Goal: Task Accomplishment & Management: Use online tool/utility

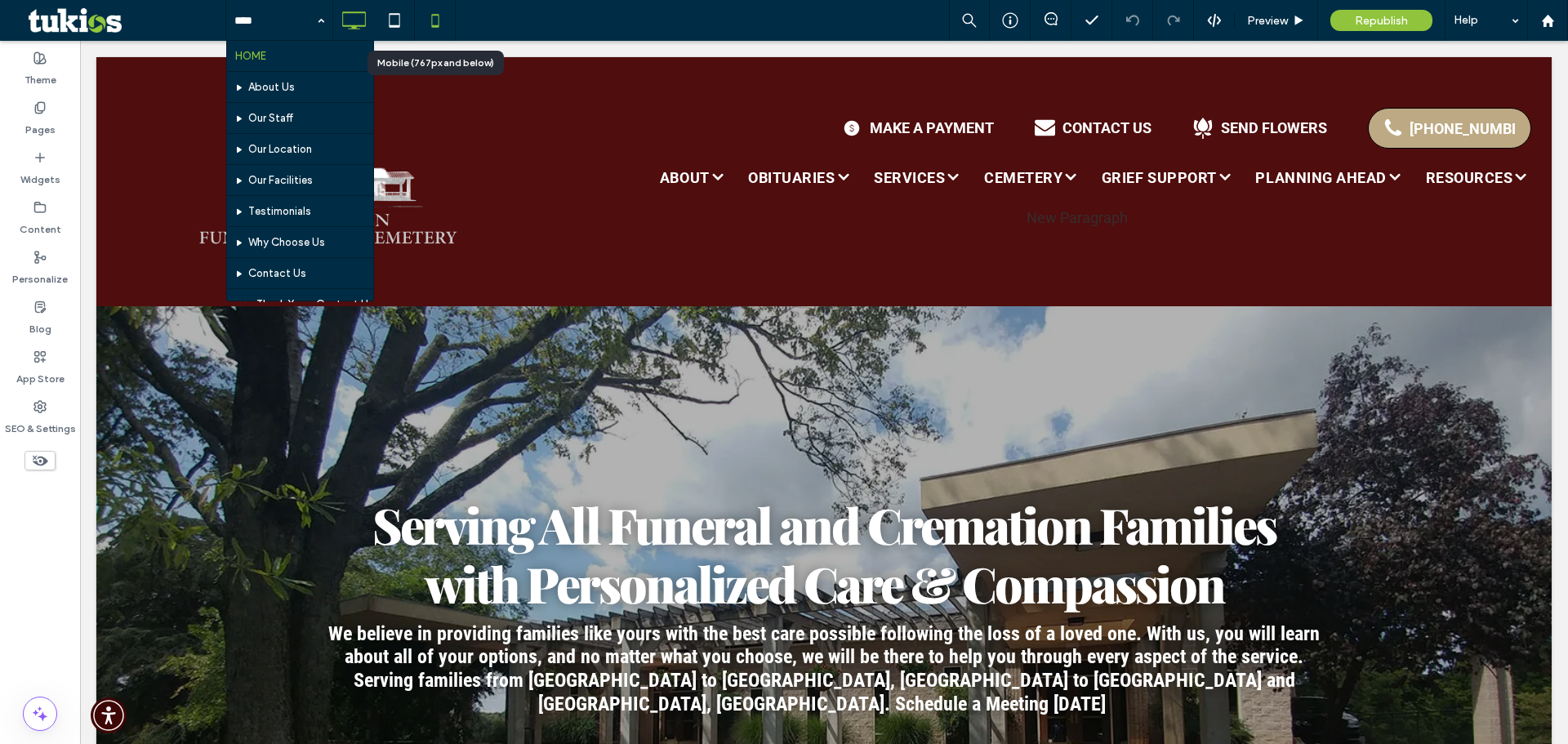
click at [430, 14] on icon at bounding box center [435, 20] width 32 height 32
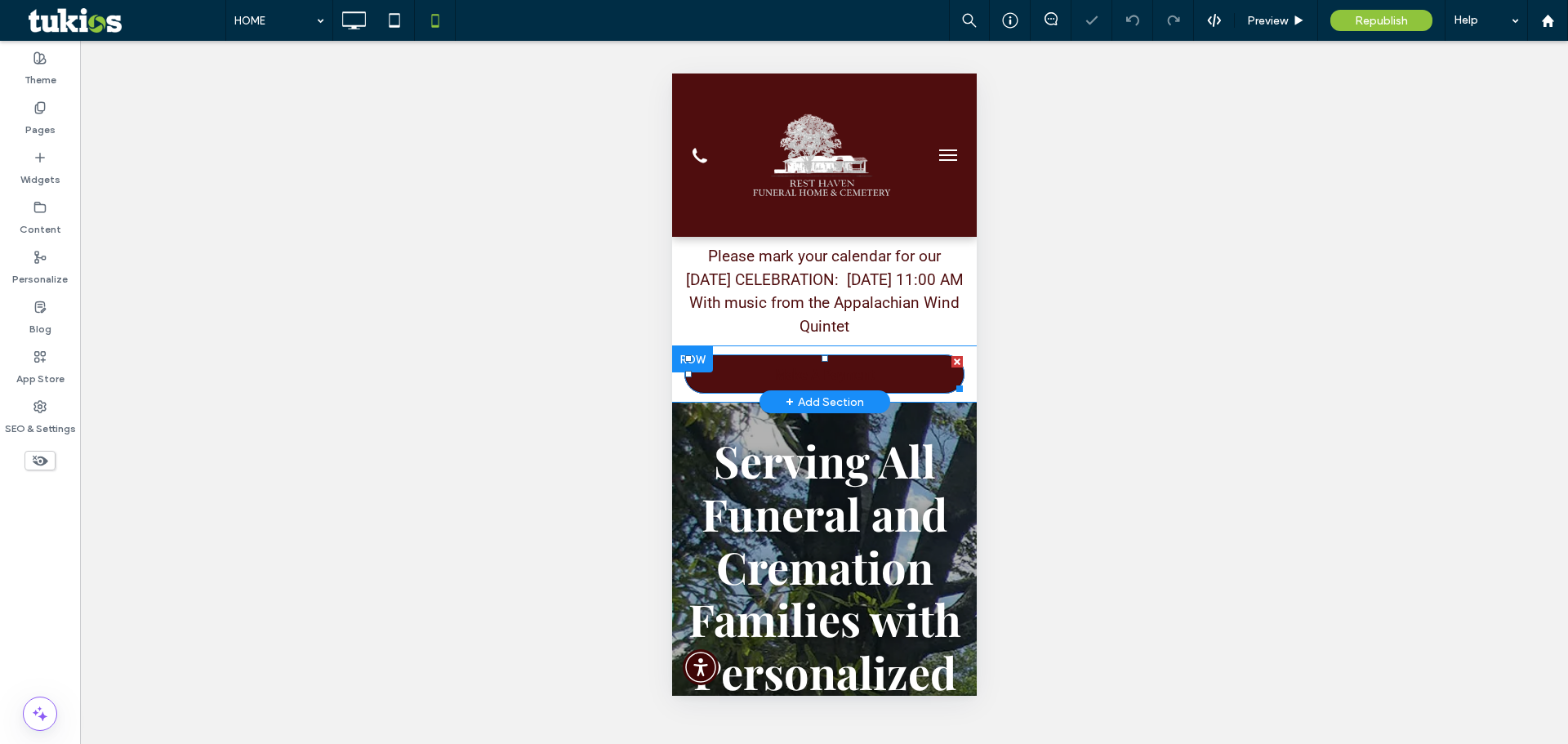
click at [824, 392] on span "Make A Payment" at bounding box center [824, 374] width 100 height 33
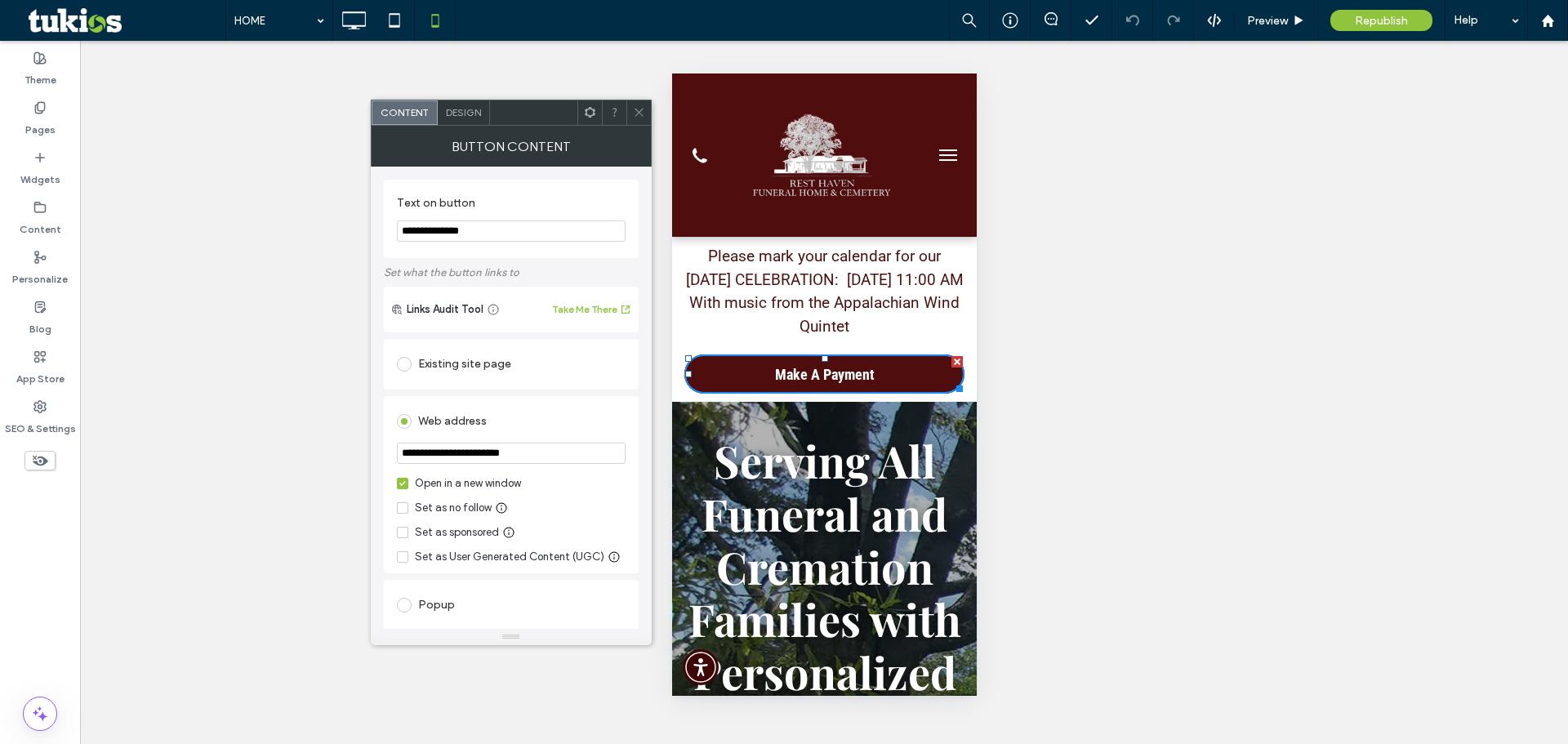
click at [638, 105] on span at bounding box center [639, 112] width 12 height 24
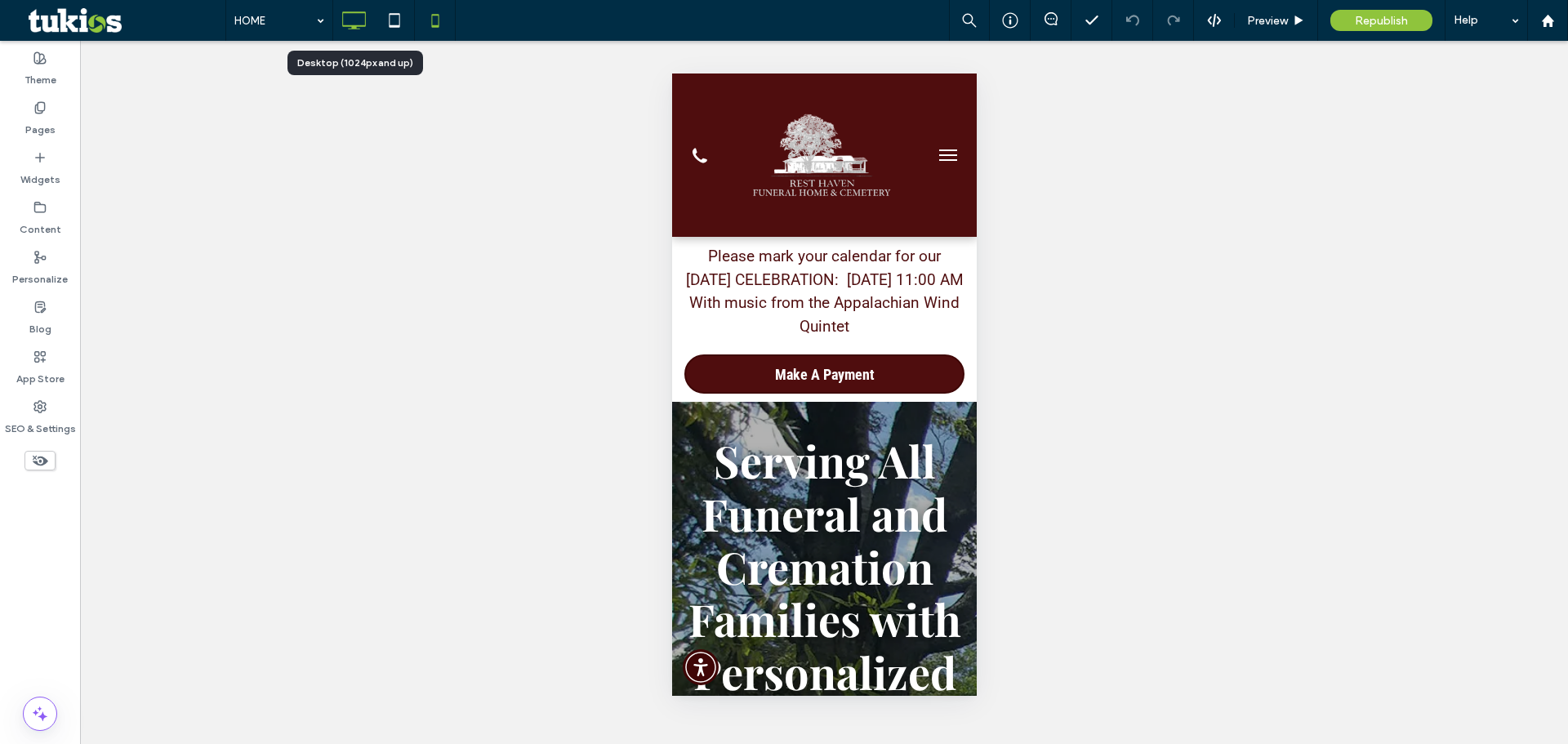
click at [357, 11] on icon at bounding box center [353, 20] width 32 height 32
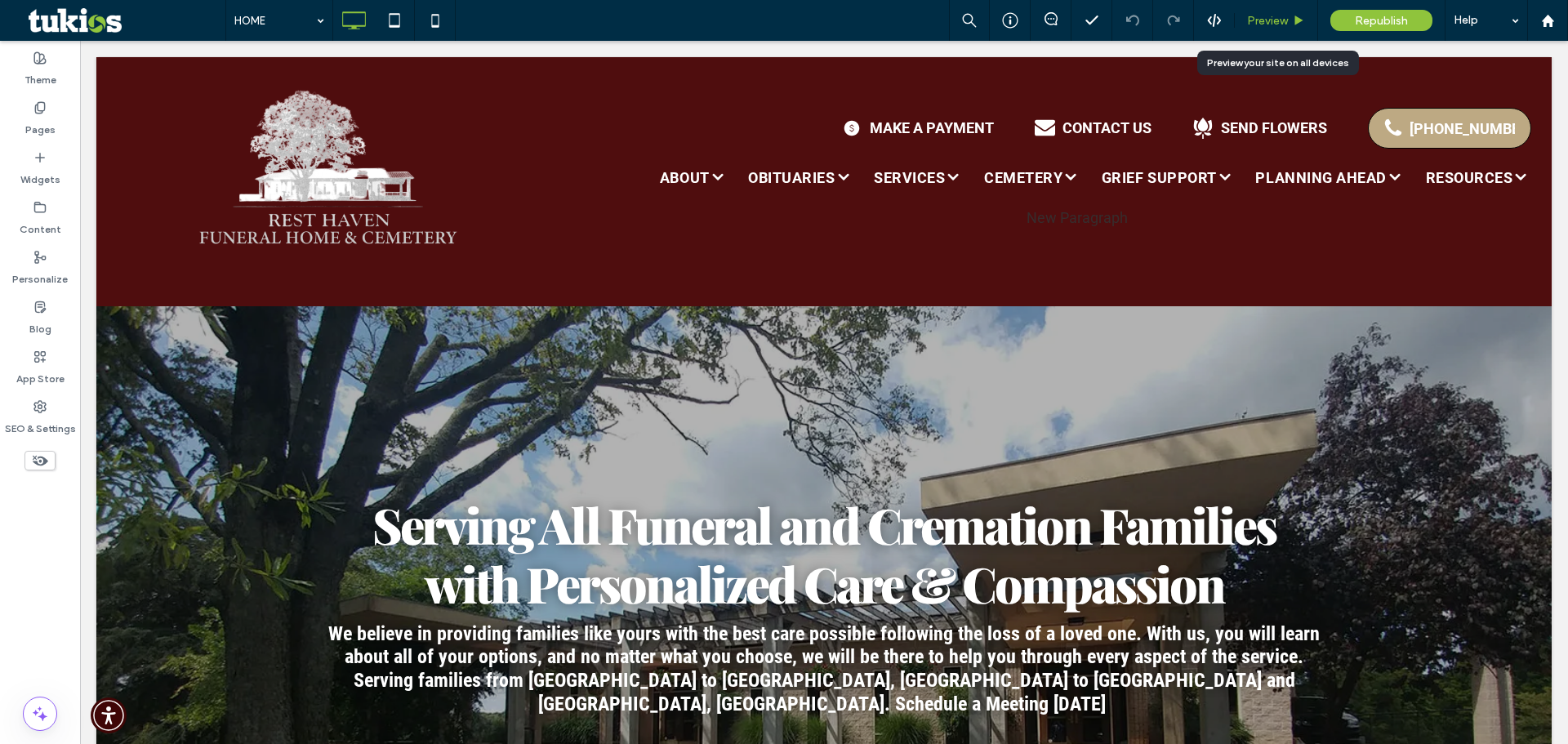
click at [1291, 7] on div "Preview" at bounding box center [1276, 20] width 83 height 41
click at [1295, 23] on use at bounding box center [1299, 20] width 8 height 9
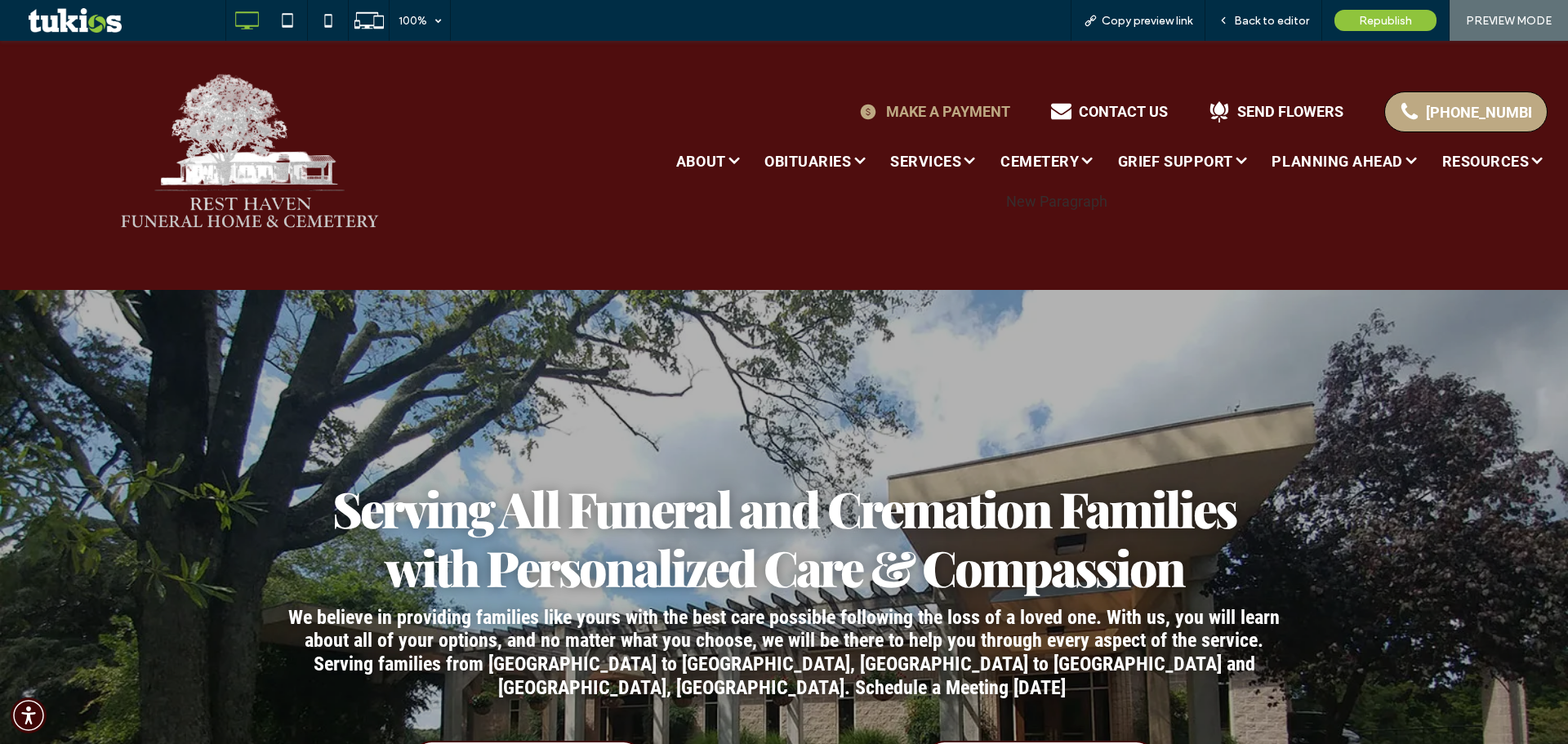
click at [954, 109] on div "MAKE A PAYMENT" at bounding box center [948, 111] width 124 height 17
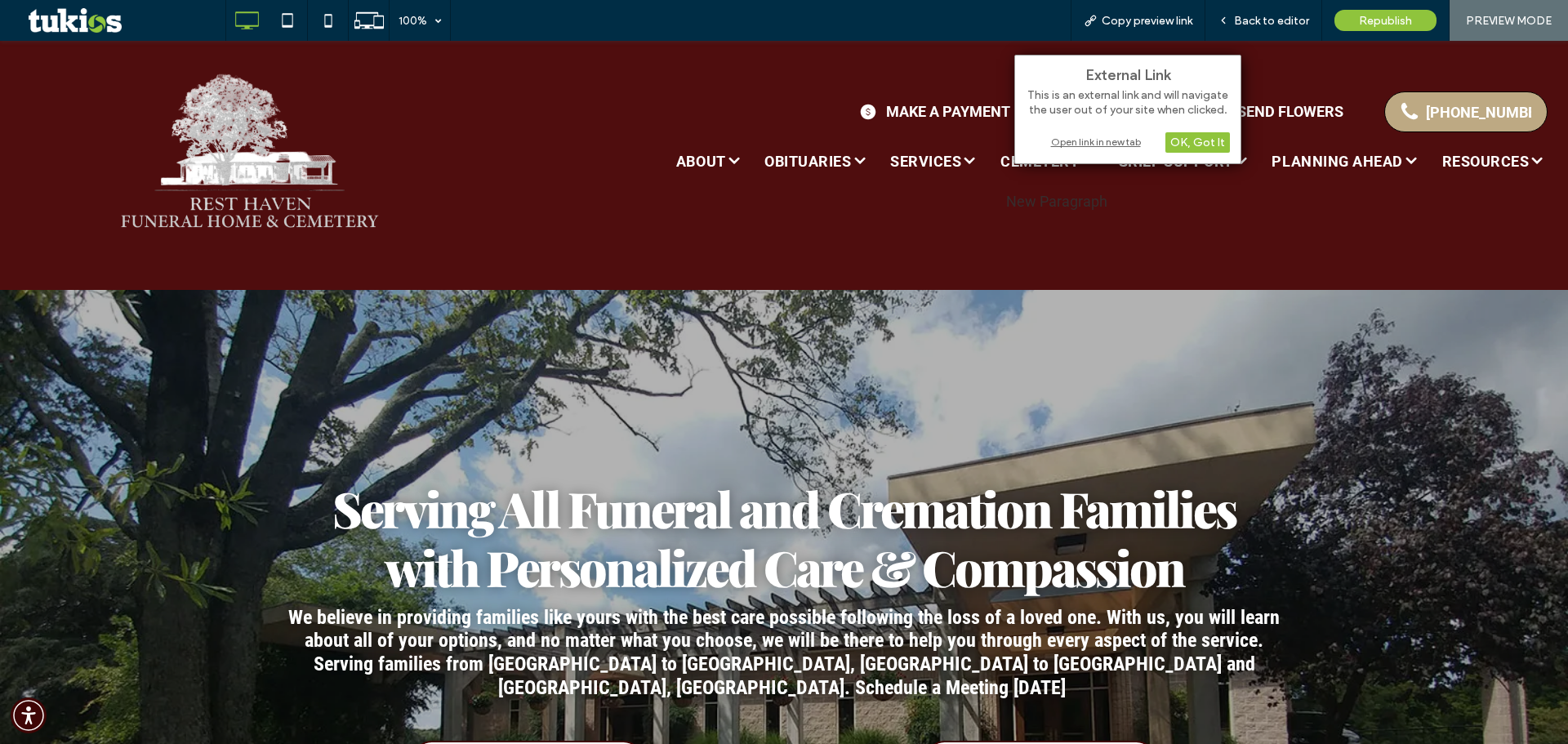
click at [1078, 143] on div "Open link in new tab" at bounding box center [1128, 141] width 205 height 17
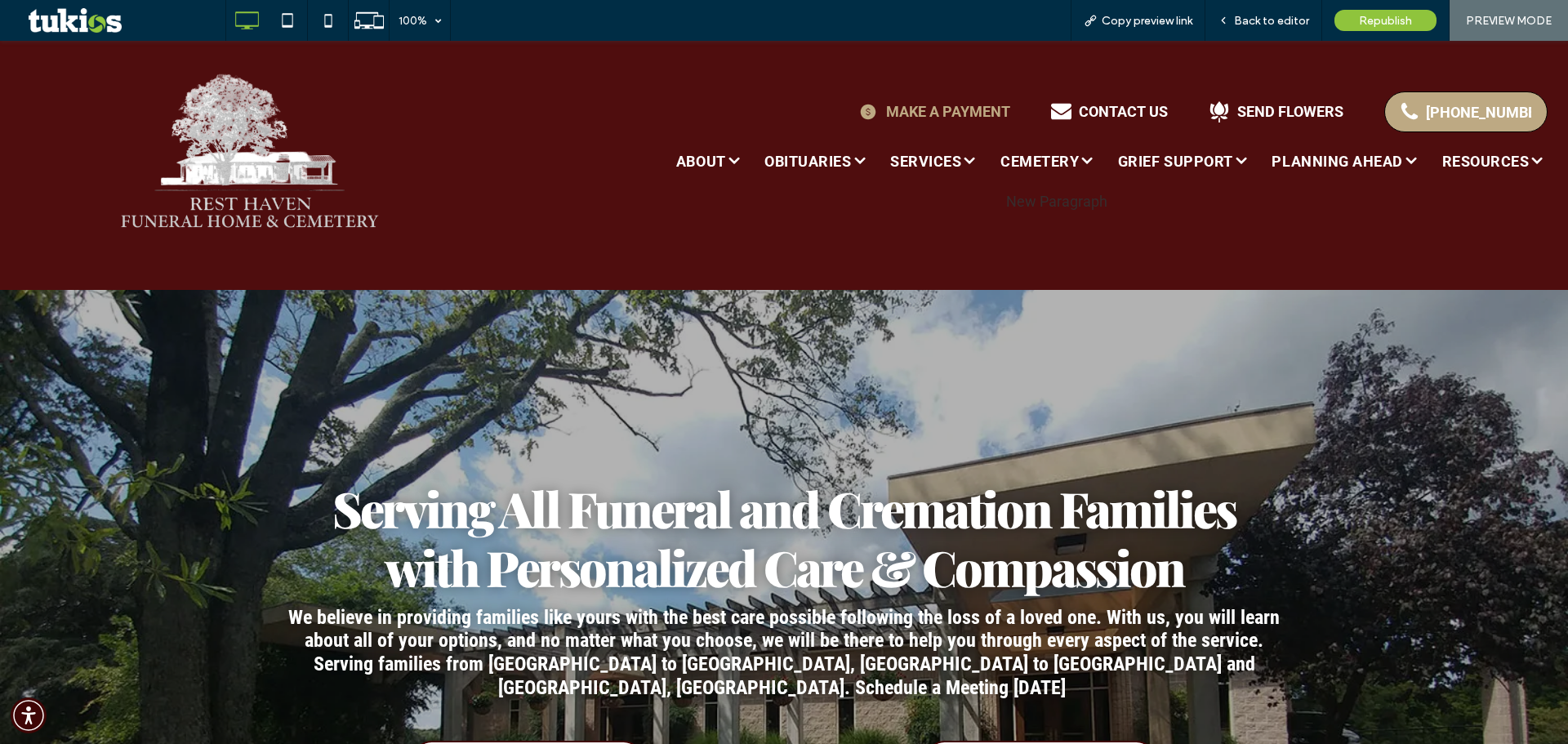
click at [886, 111] on div "MAKE A PAYMENT" at bounding box center [948, 111] width 124 height 17
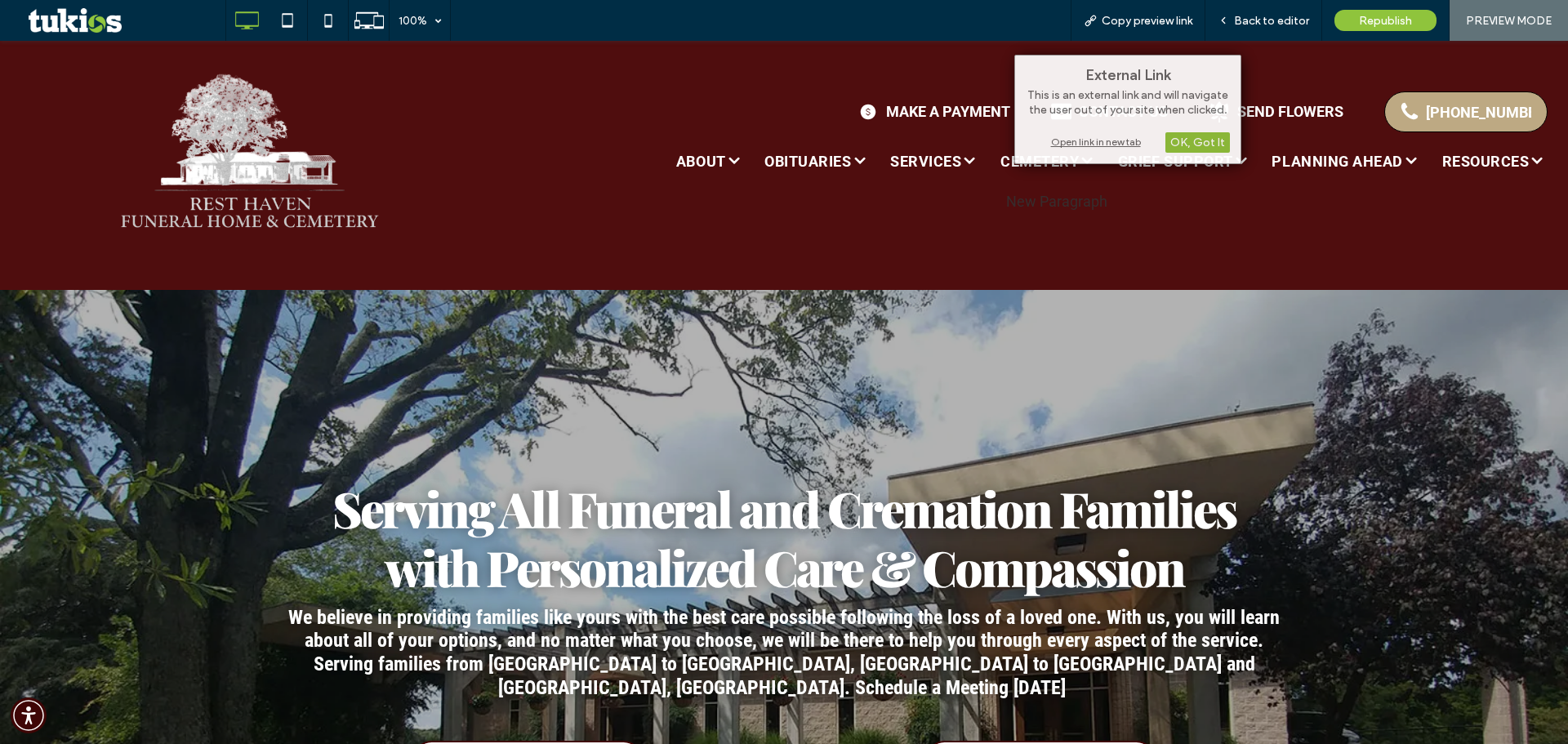
click at [1086, 269] on div "Click To Paste MAKE A PAYMENT CONTACT US SEND FLOWERS 301-733-3575 ABOUT About …" at bounding box center [784, 165] width 1568 height 249
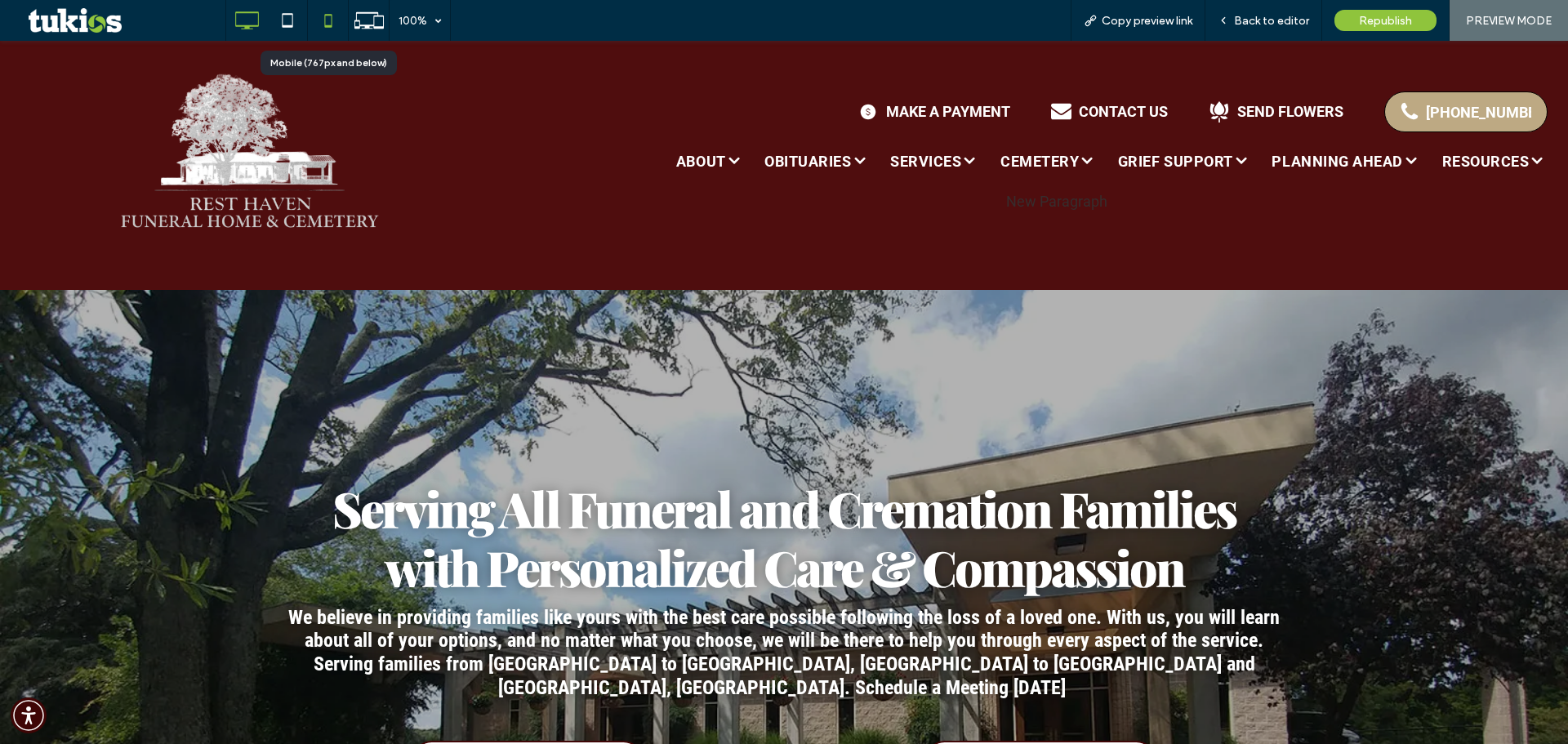
click at [338, 18] on icon at bounding box center [328, 20] width 32 height 32
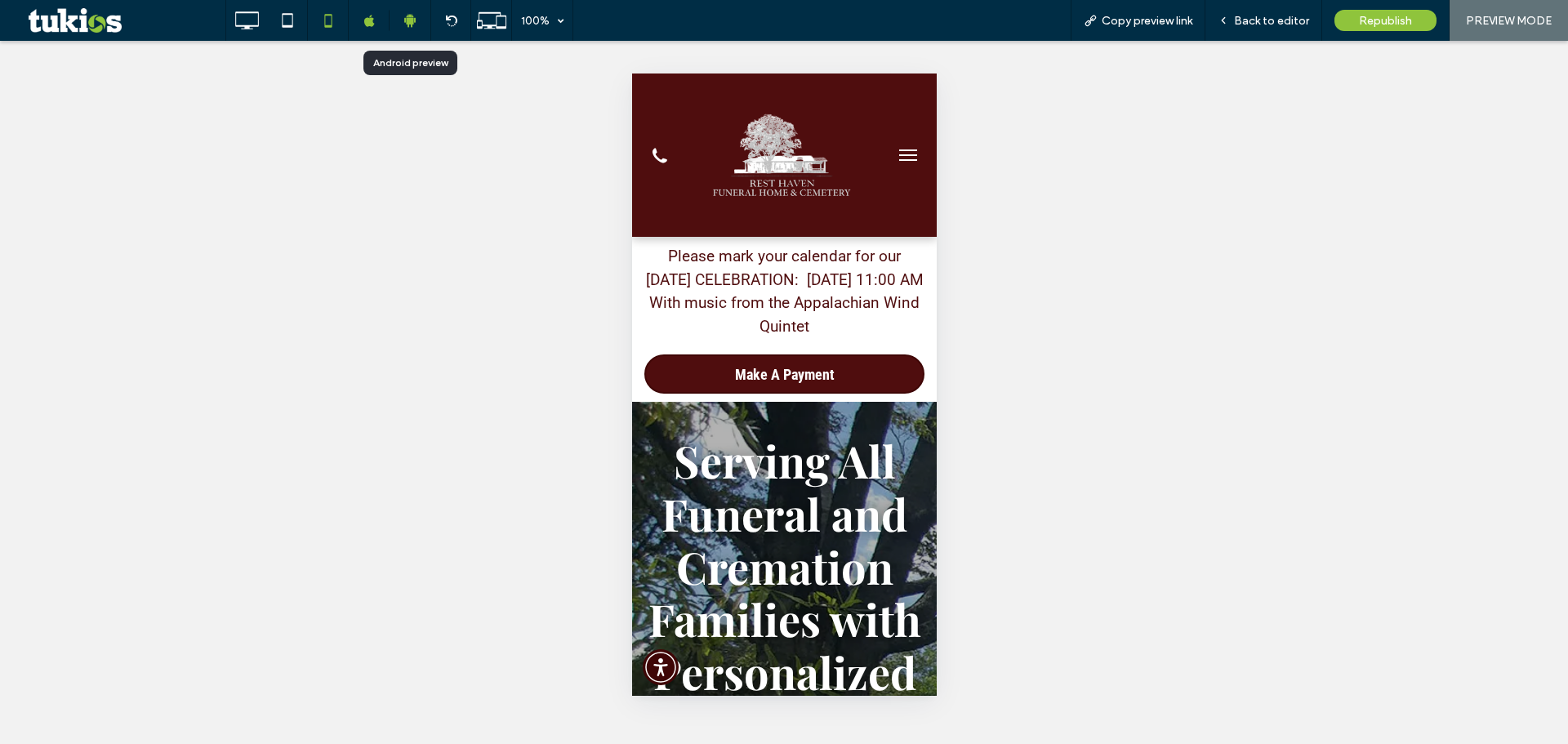
click at [409, 18] on icon at bounding box center [410, 21] width 15 height 15
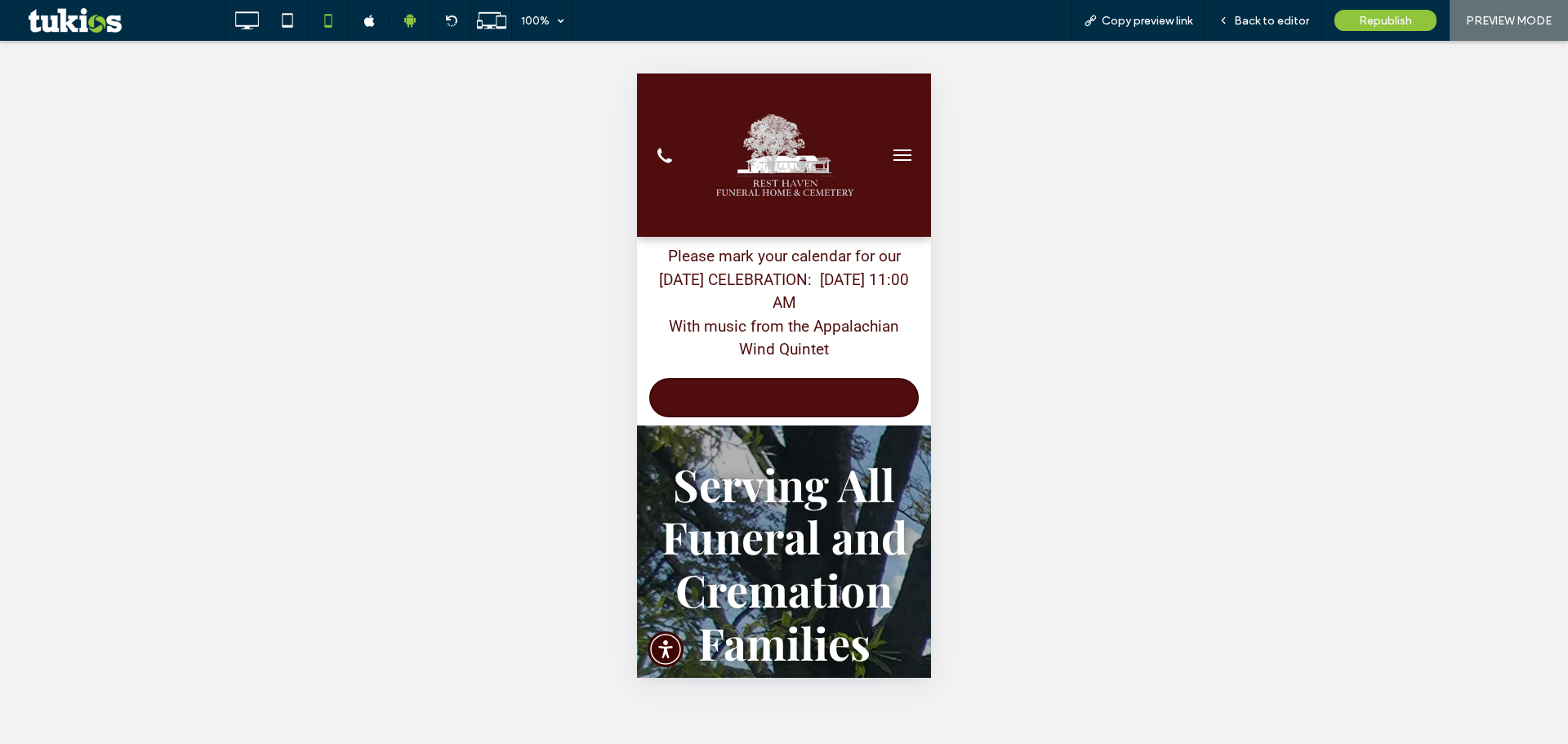
click at [768, 388] on span "Make A Payment" at bounding box center [784, 397] width 100 height 33
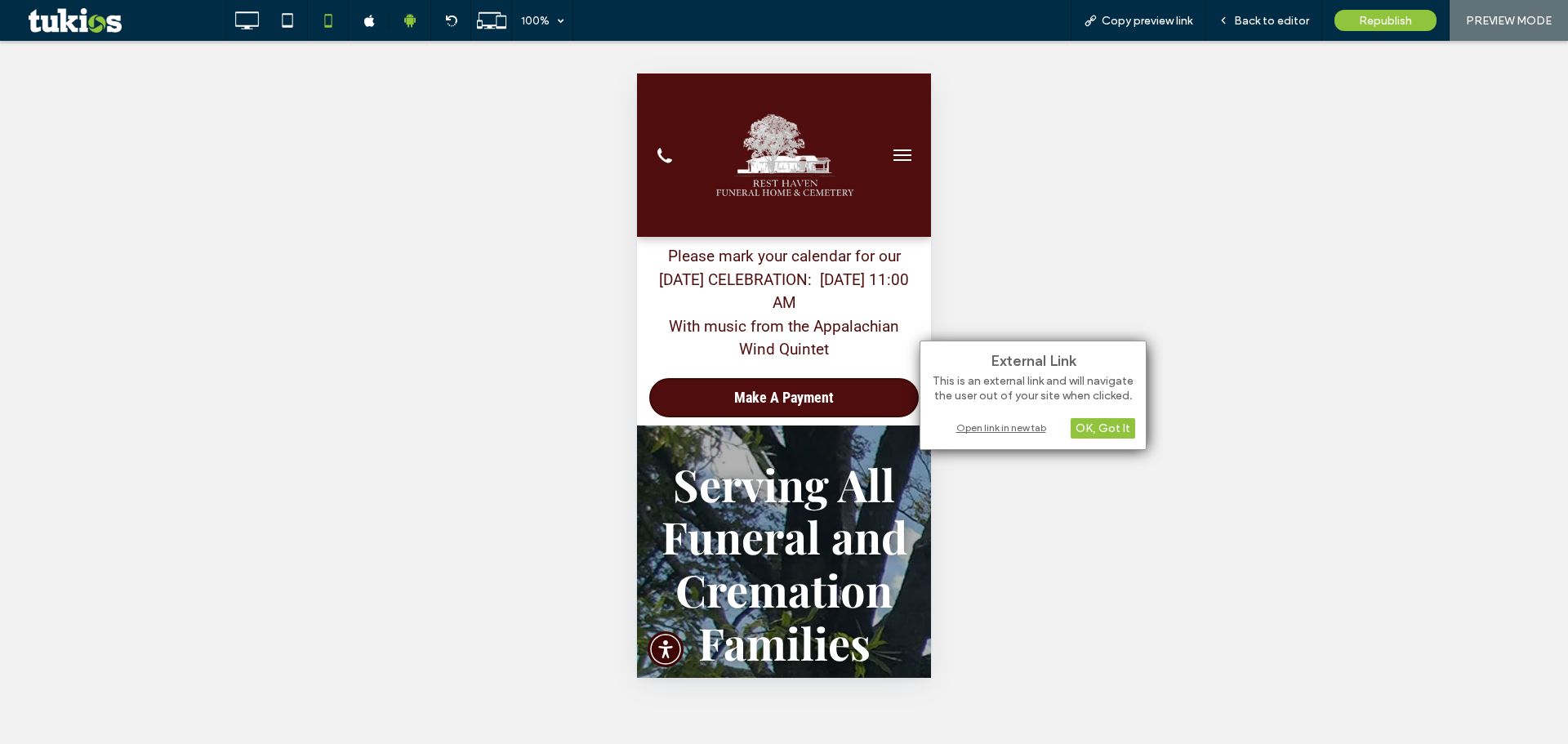
click at [1017, 425] on div "Open link in new tab" at bounding box center [1033, 427] width 205 height 17
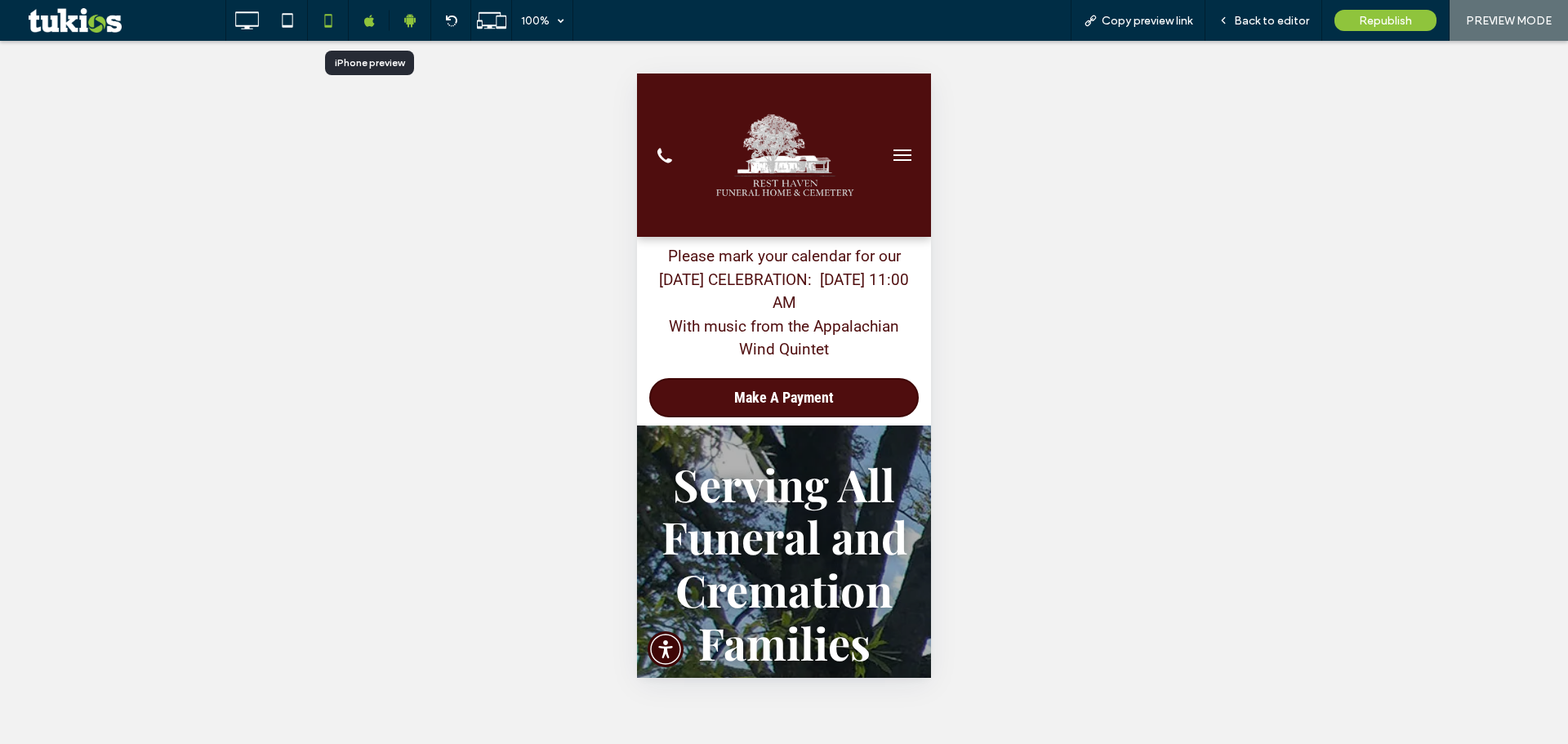
click at [363, 26] on icon at bounding box center [369, 21] width 12 height 12
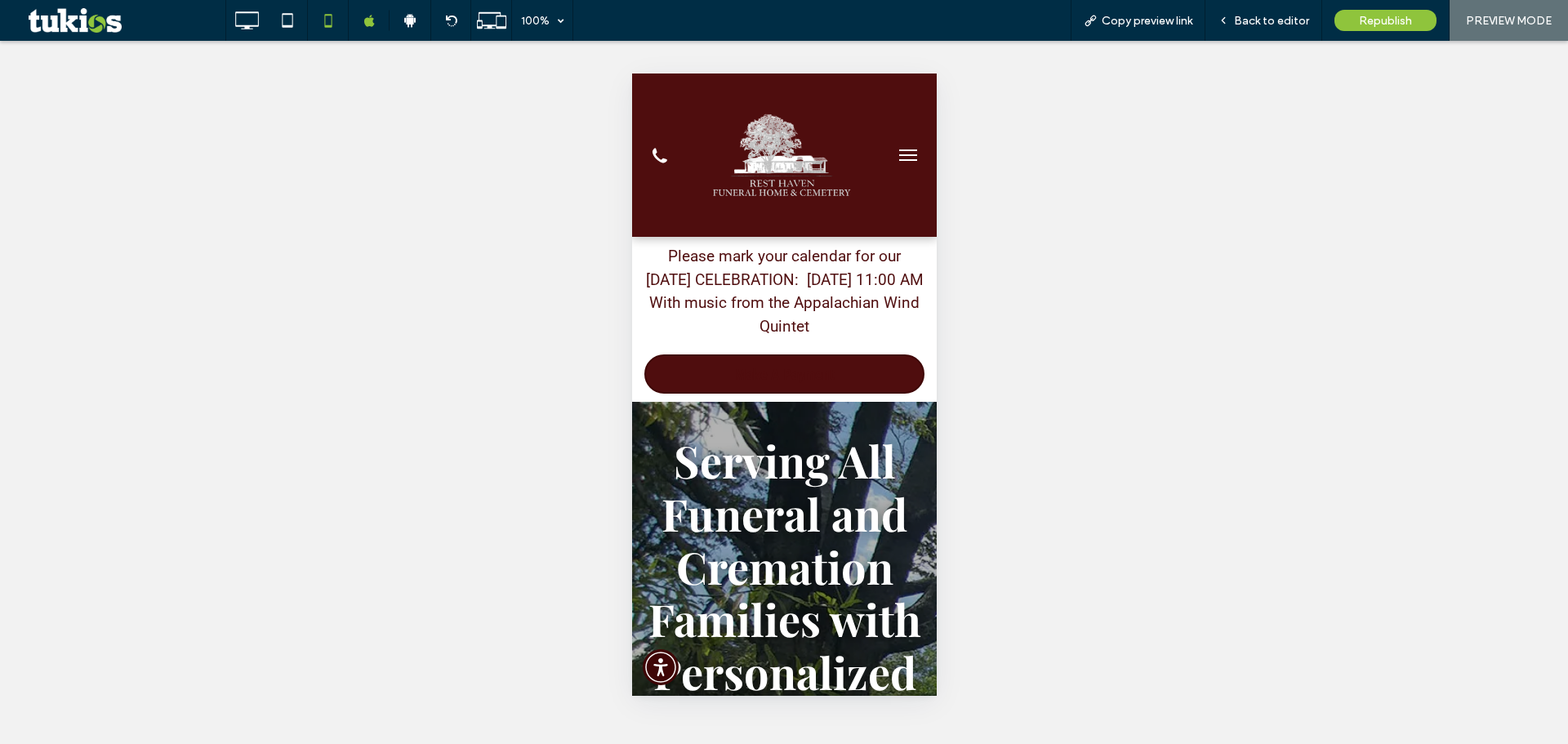
click at [773, 392] on span "Make A Payment" at bounding box center [784, 374] width 100 height 33
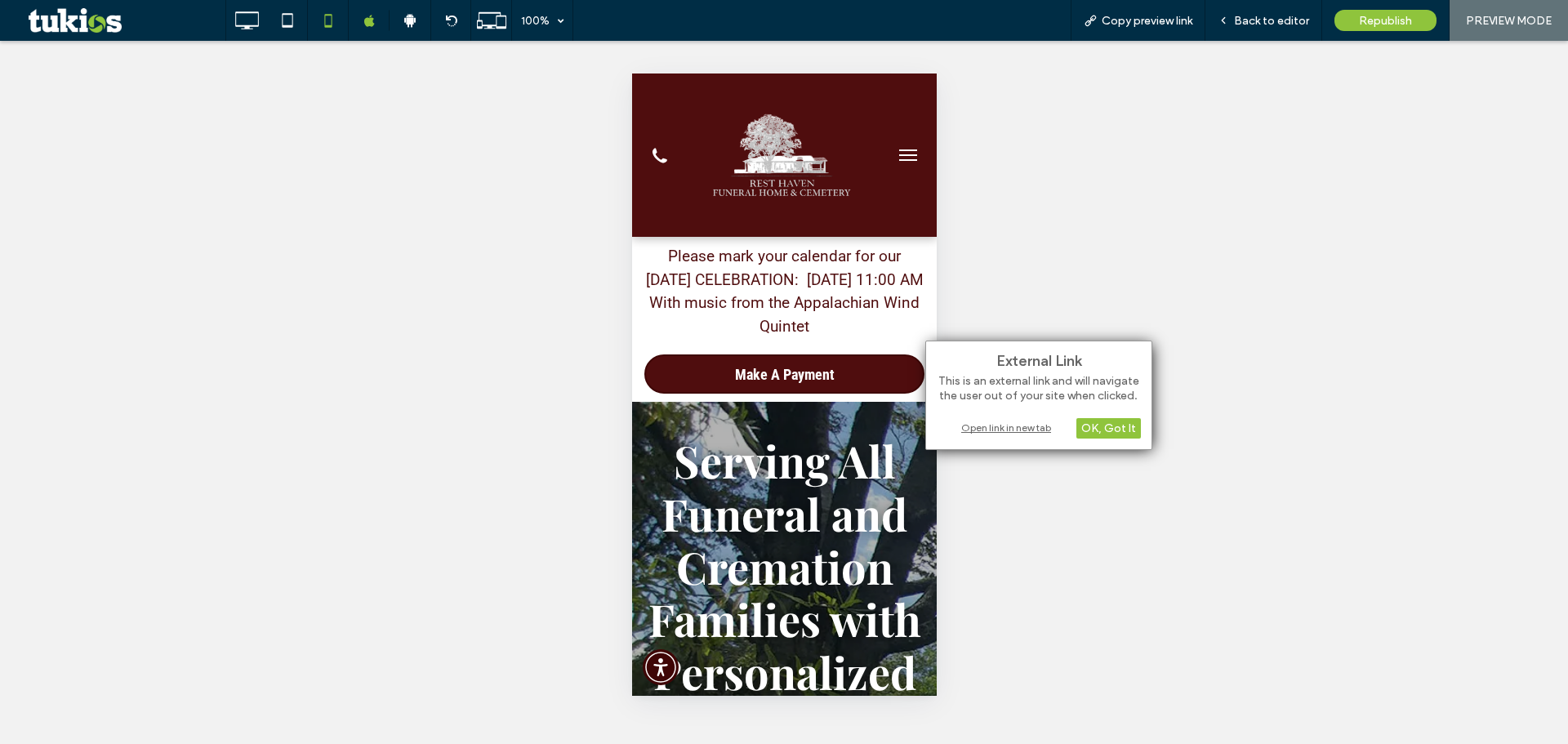
click at [999, 426] on div "Open link in new tab" at bounding box center [1039, 427] width 205 height 17
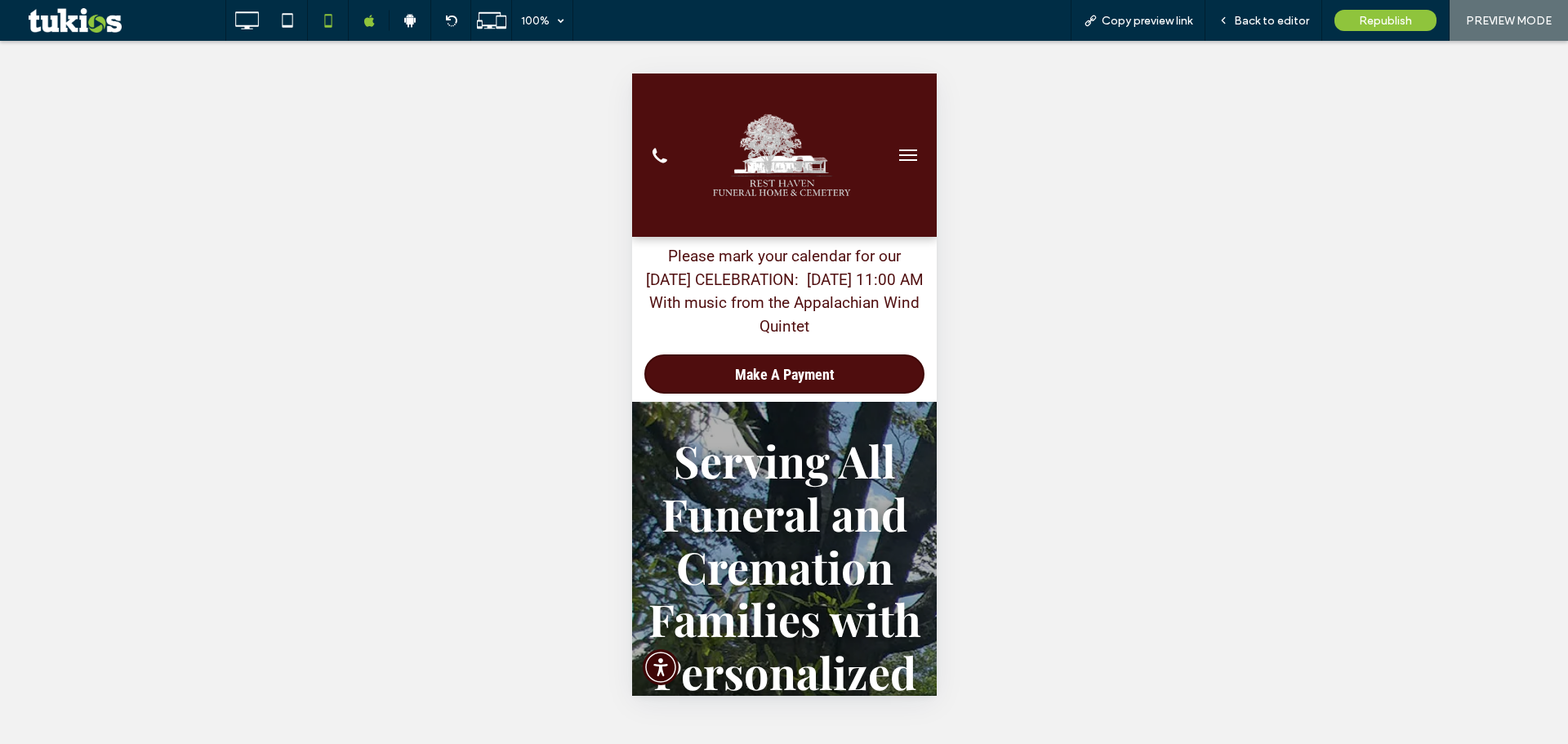
click at [1102, 113] on div "Unhide? Yes Unhide? Yes Unhide? Yes Unhide? Yes Unhide? Yes Unhide? Yes Unhide?…" at bounding box center [784, 392] width 1568 height 703
click at [1401, 17] on span "Republish" at bounding box center [1386, 21] width 53 height 14
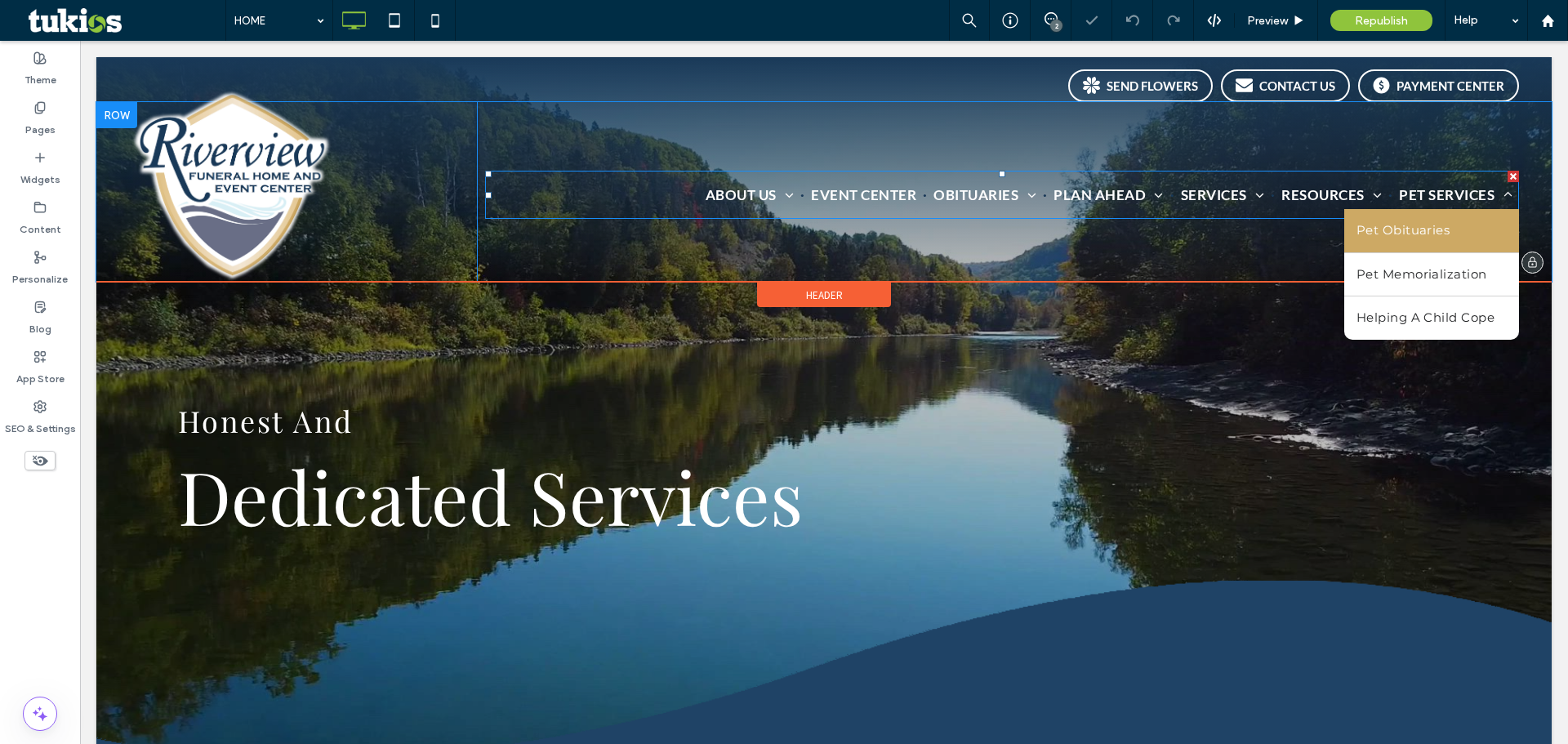
click at [1417, 229] on span "Pet Obituaries" at bounding box center [1403, 230] width 93 height 19
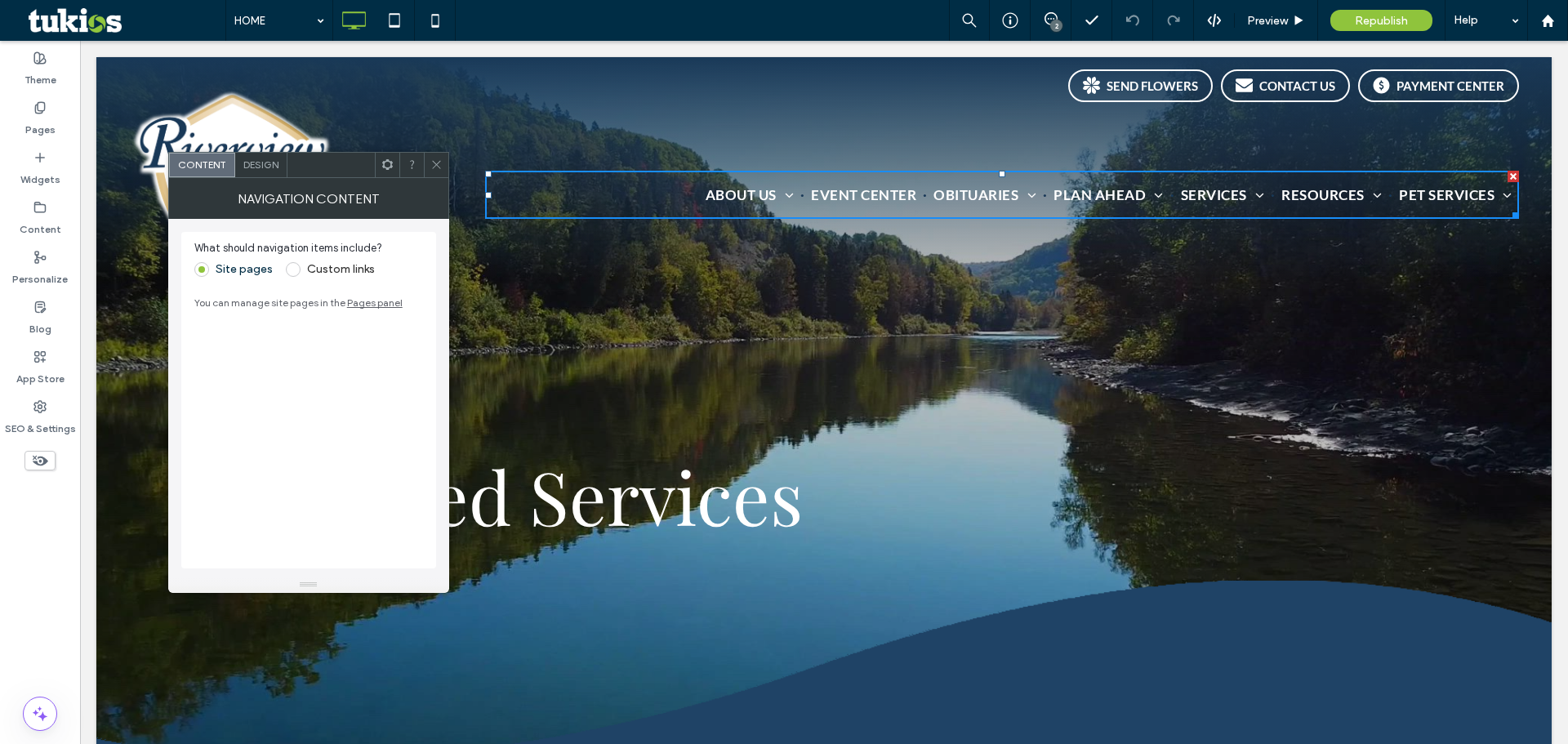
click at [435, 163] on use at bounding box center [436, 165] width 8 height 8
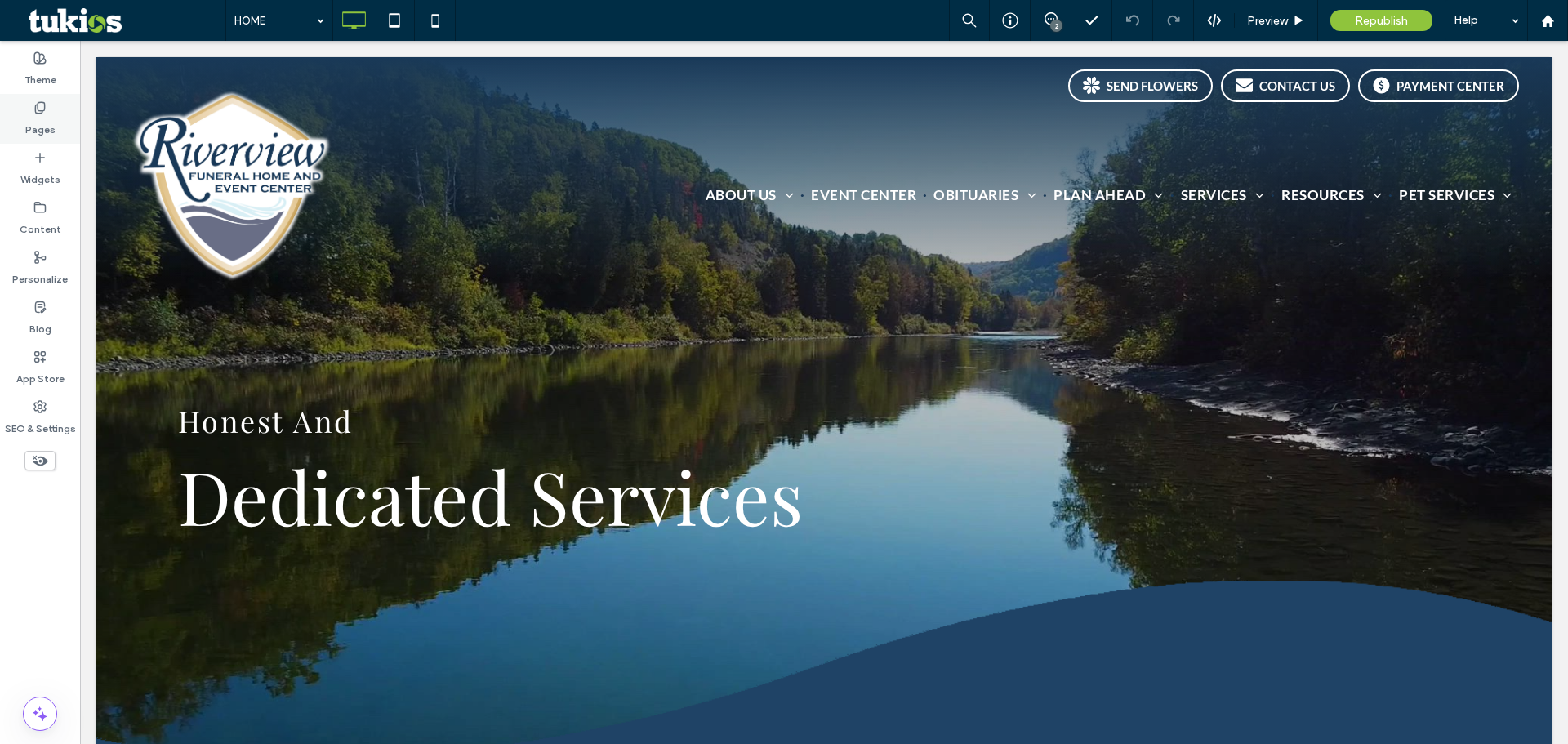
click at [42, 131] on label "Pages" at bounding box center [40, 126] width 30 height 23
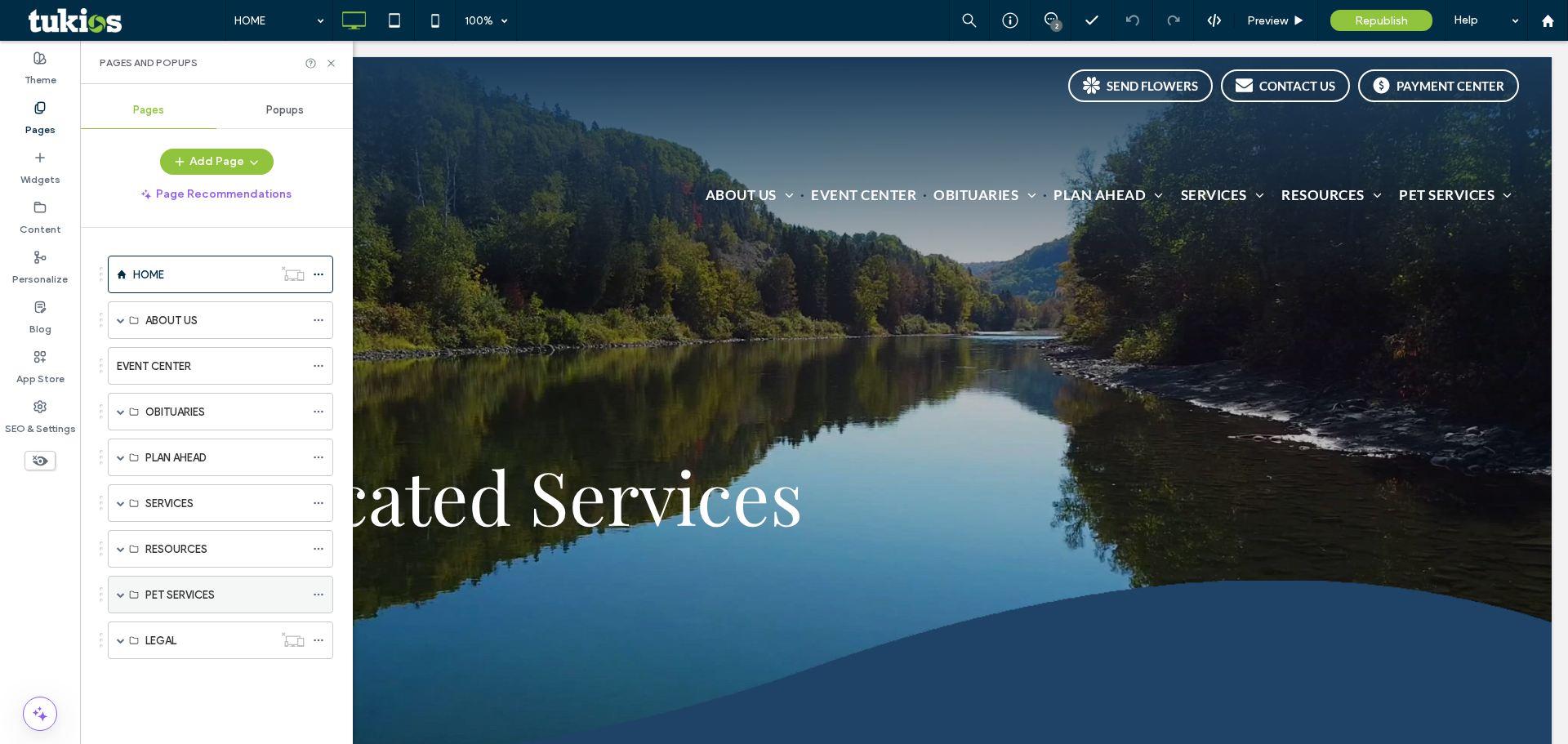
click at [118, 595] on span at bounding box center [121, 594] width 8 height 8
click at [303, 630] on div "Pet Obituaries" at bounding box center [225, 633] width 160 height 17
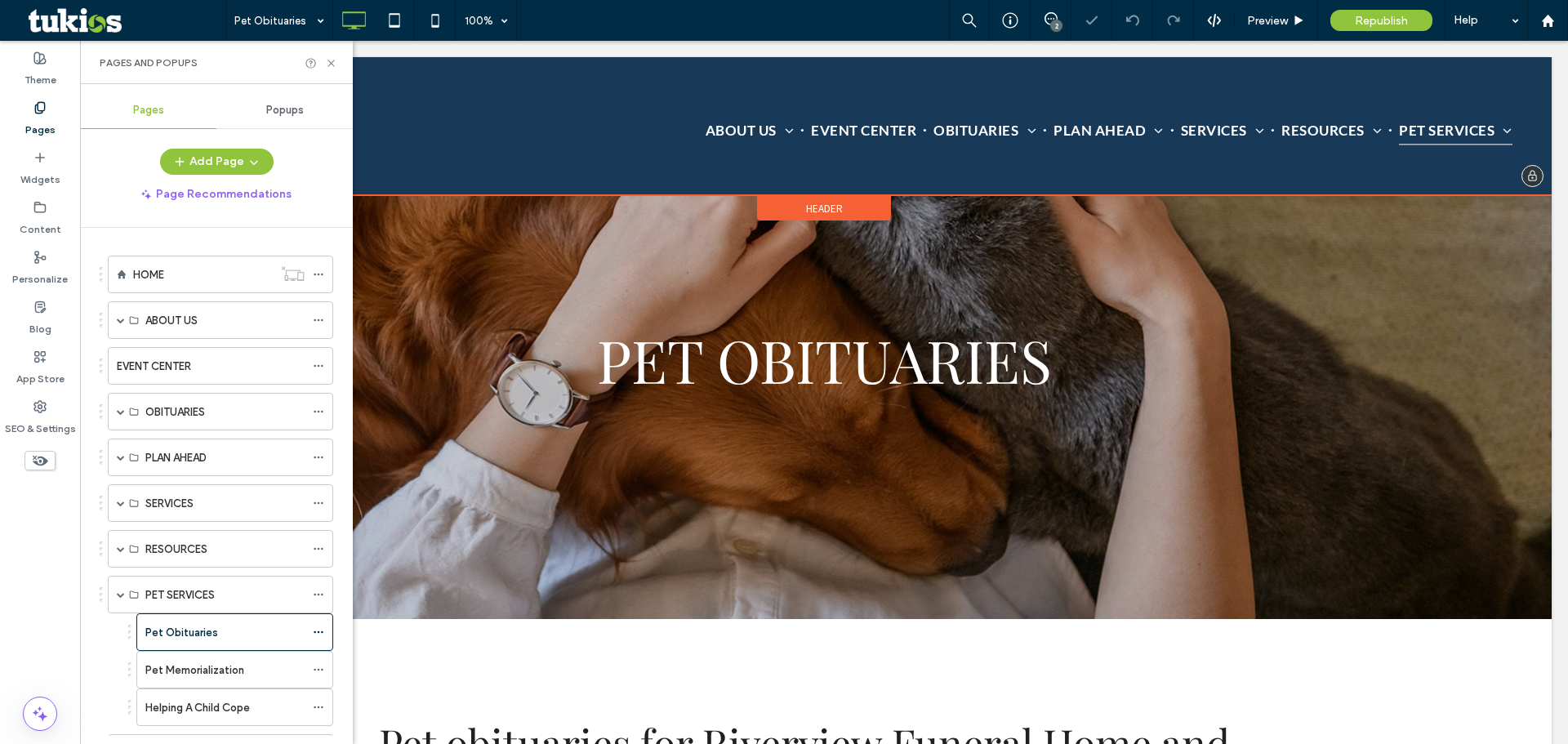
scroll to position [245, 0]
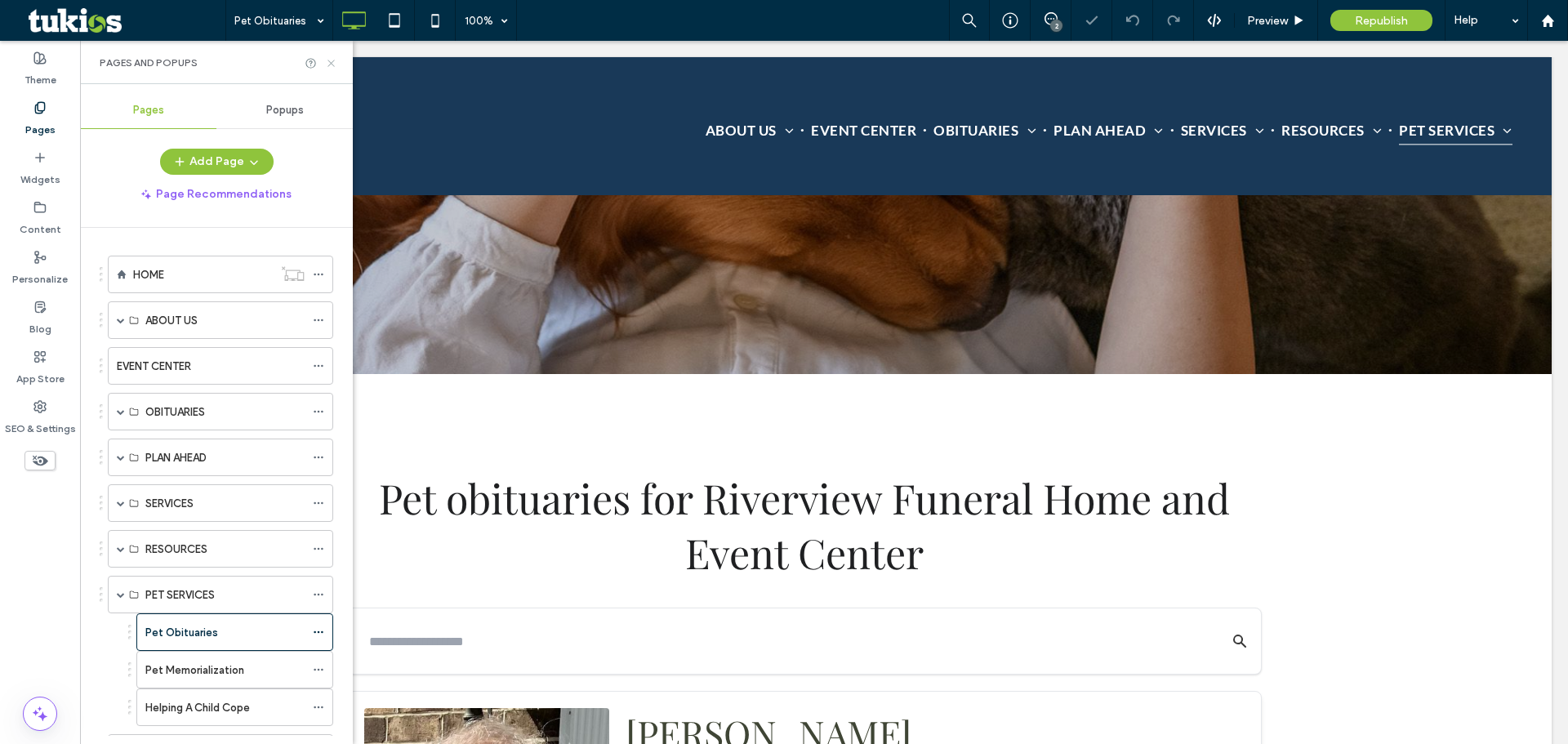
click at [329, 67] on icon at bounding box center [331, 63] width 12 height 12
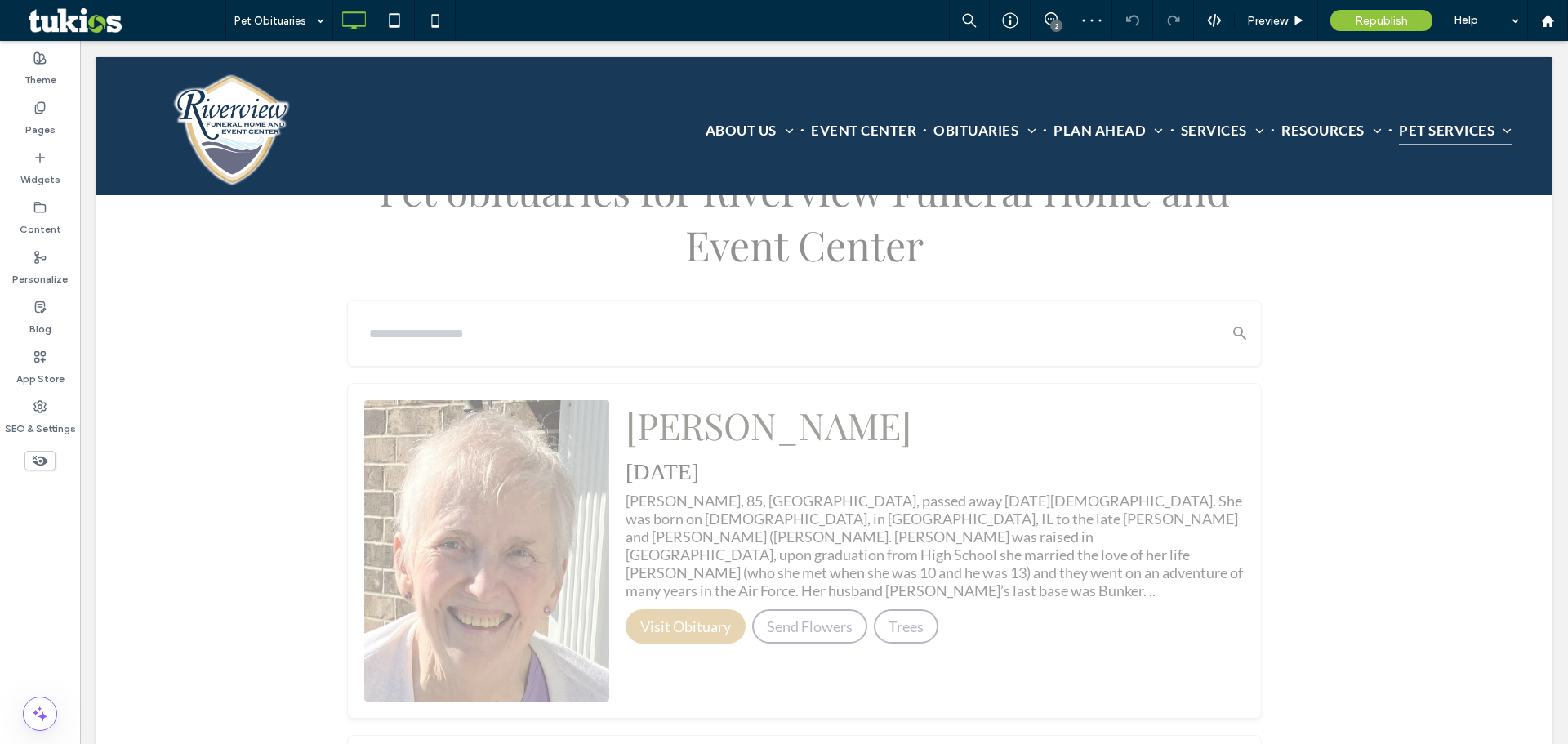
scroll to position [735, 0]
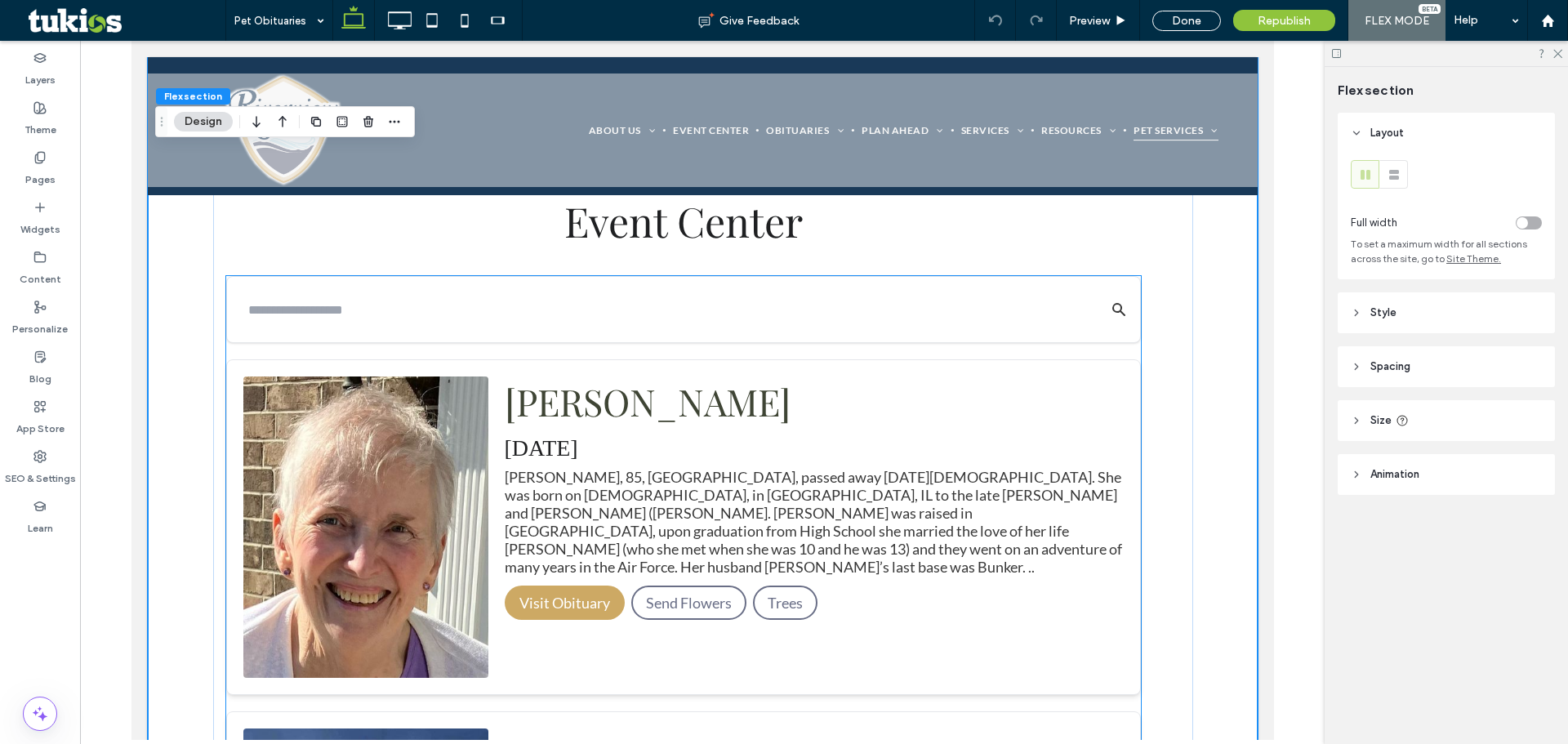
scroll to position [572, 0]
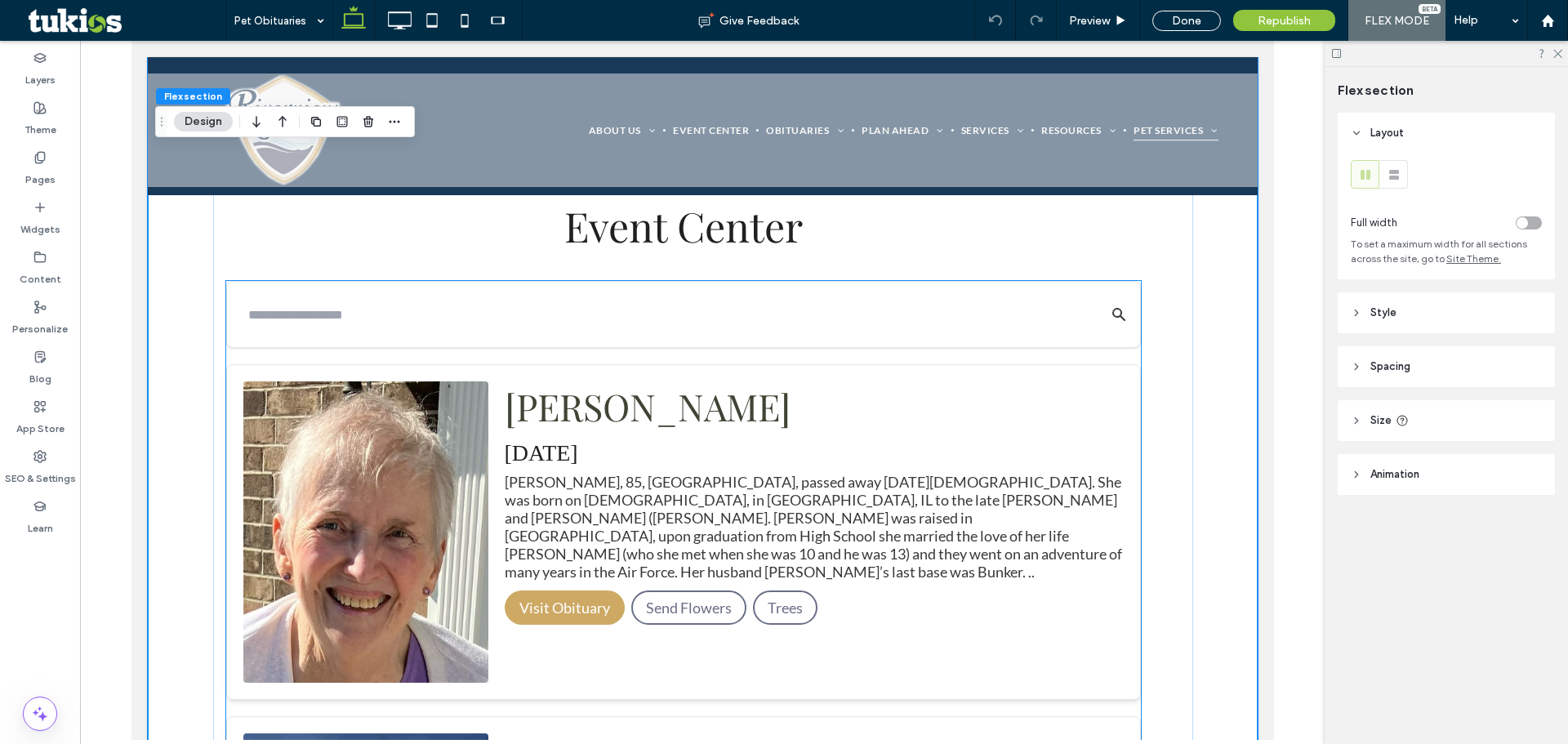
click at [659, 468] on div "[PERSON_NAME] [DATE] [PERSON_NAME], 85, [GEOGRAPHIC_DATA], passed away [DATE][D…" at bounding box center [813, 481] width 619 height 200
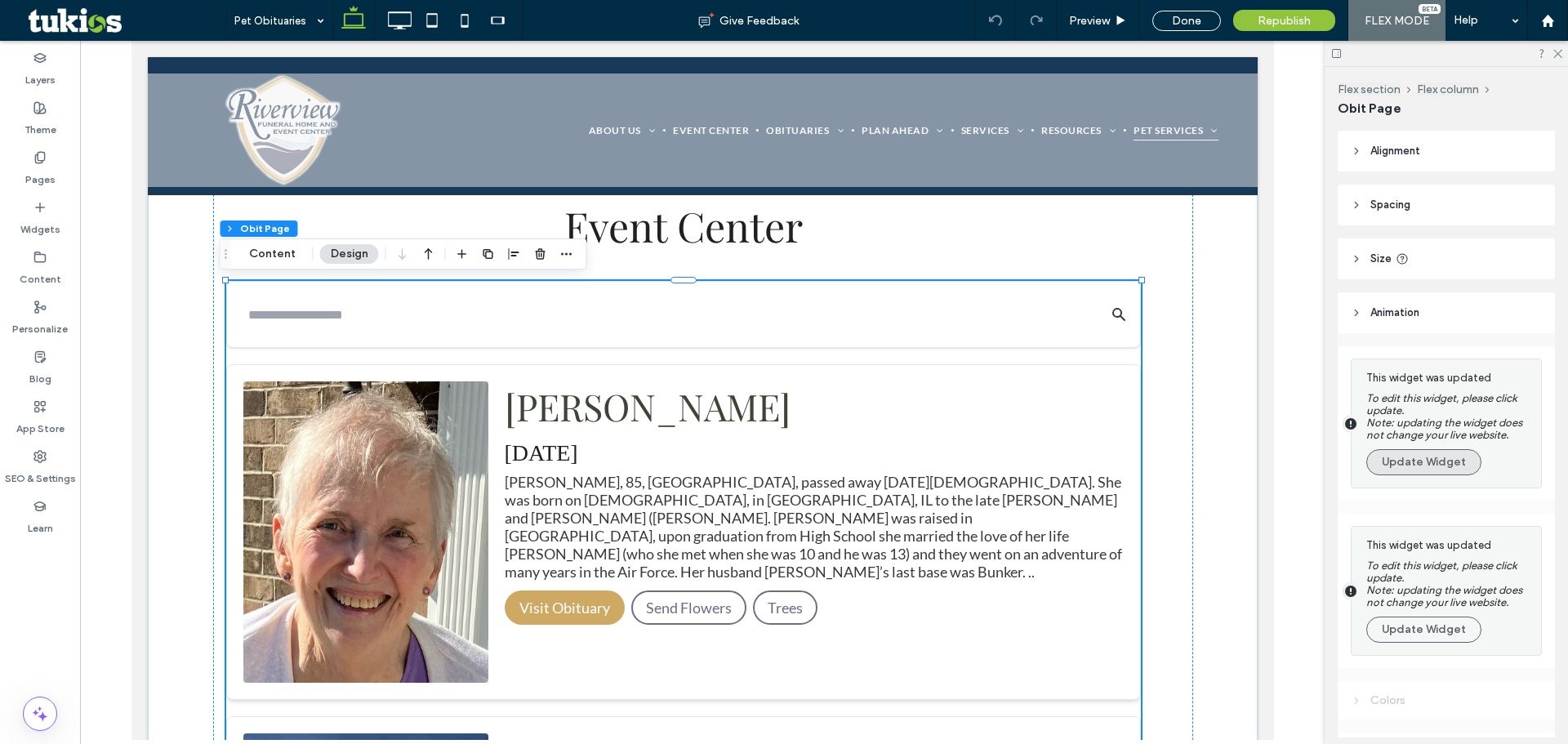
click at [1413, 470] on button "Update Widget" at bounding box center [1424, 461] width 116 height 26
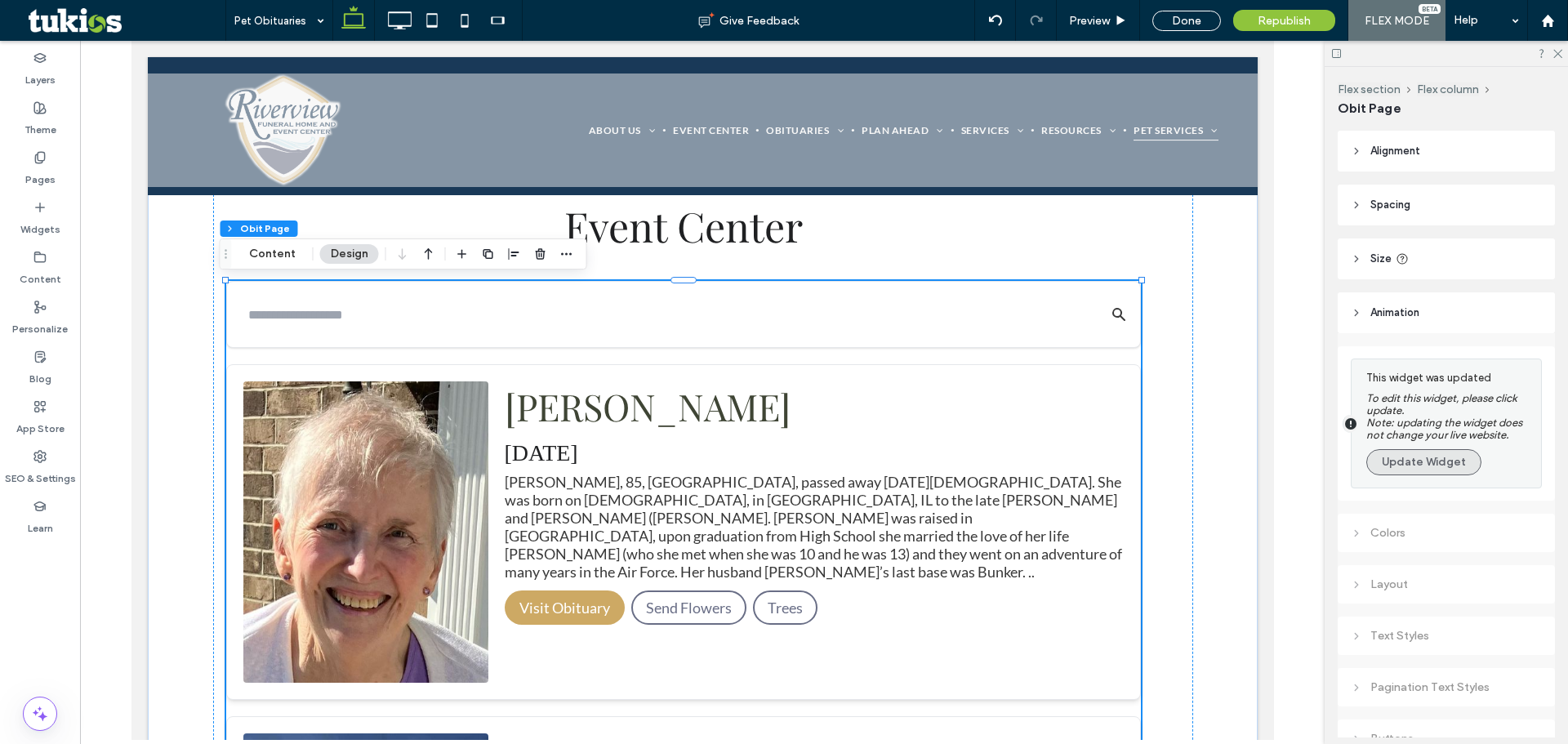
click at [1418, 460] on button "Update Widget" at bounding box center [1424, 461] width 116 height 26
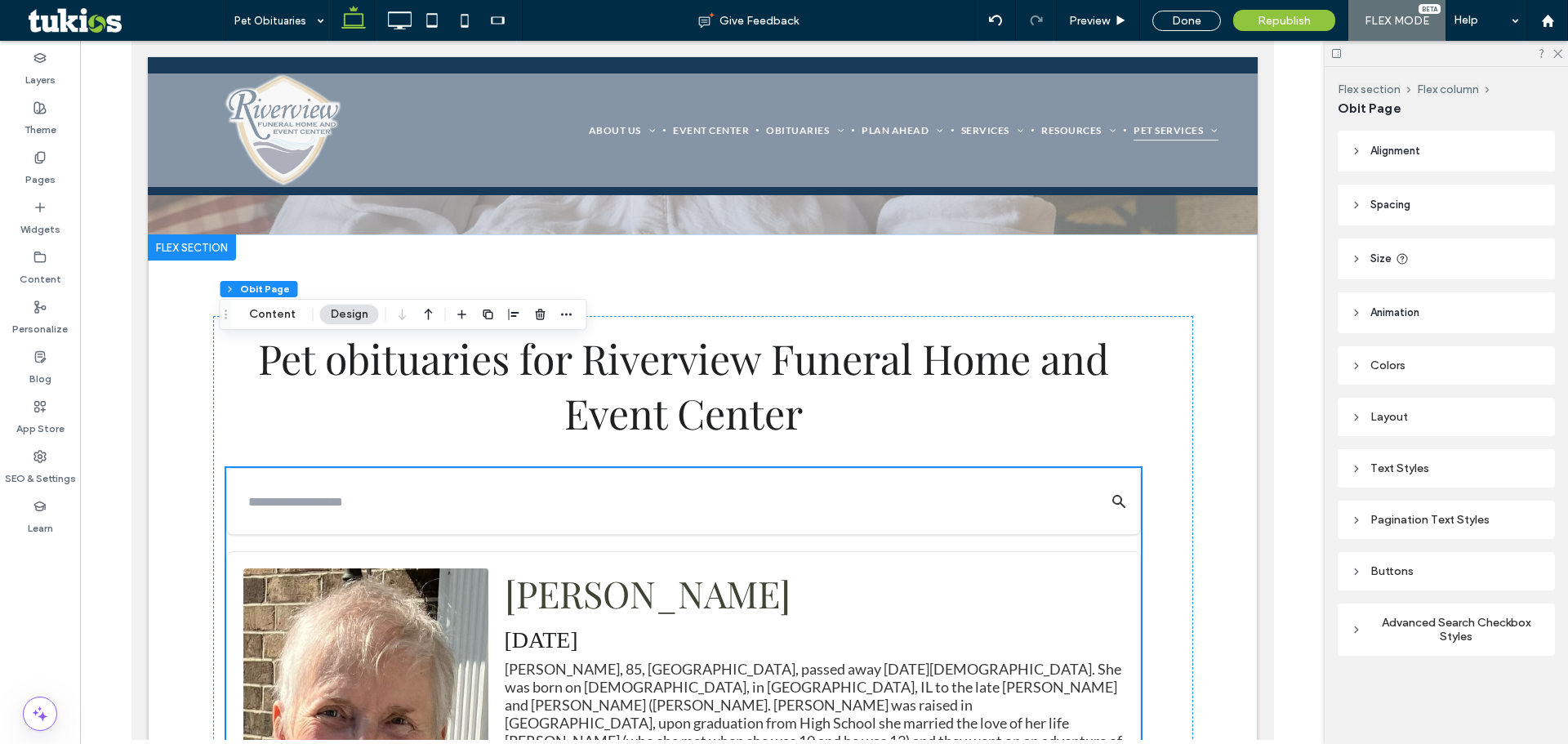
scroll to position [327, 0]
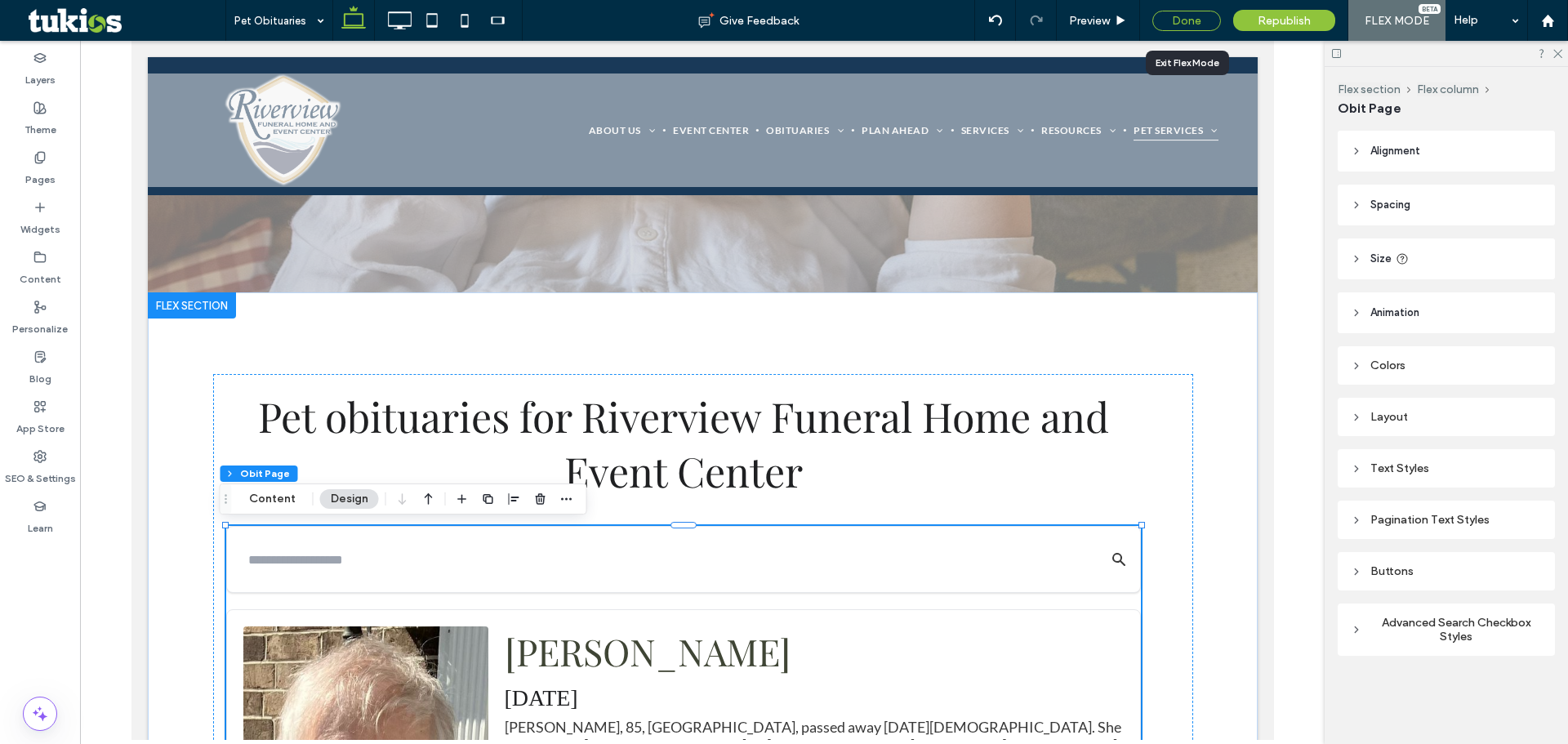
click at [1191, 12] on div "Done" at bounding box center [1186, 21] width 69 height 21
